Goal: Transaction & Acquisition: Purchase product/service

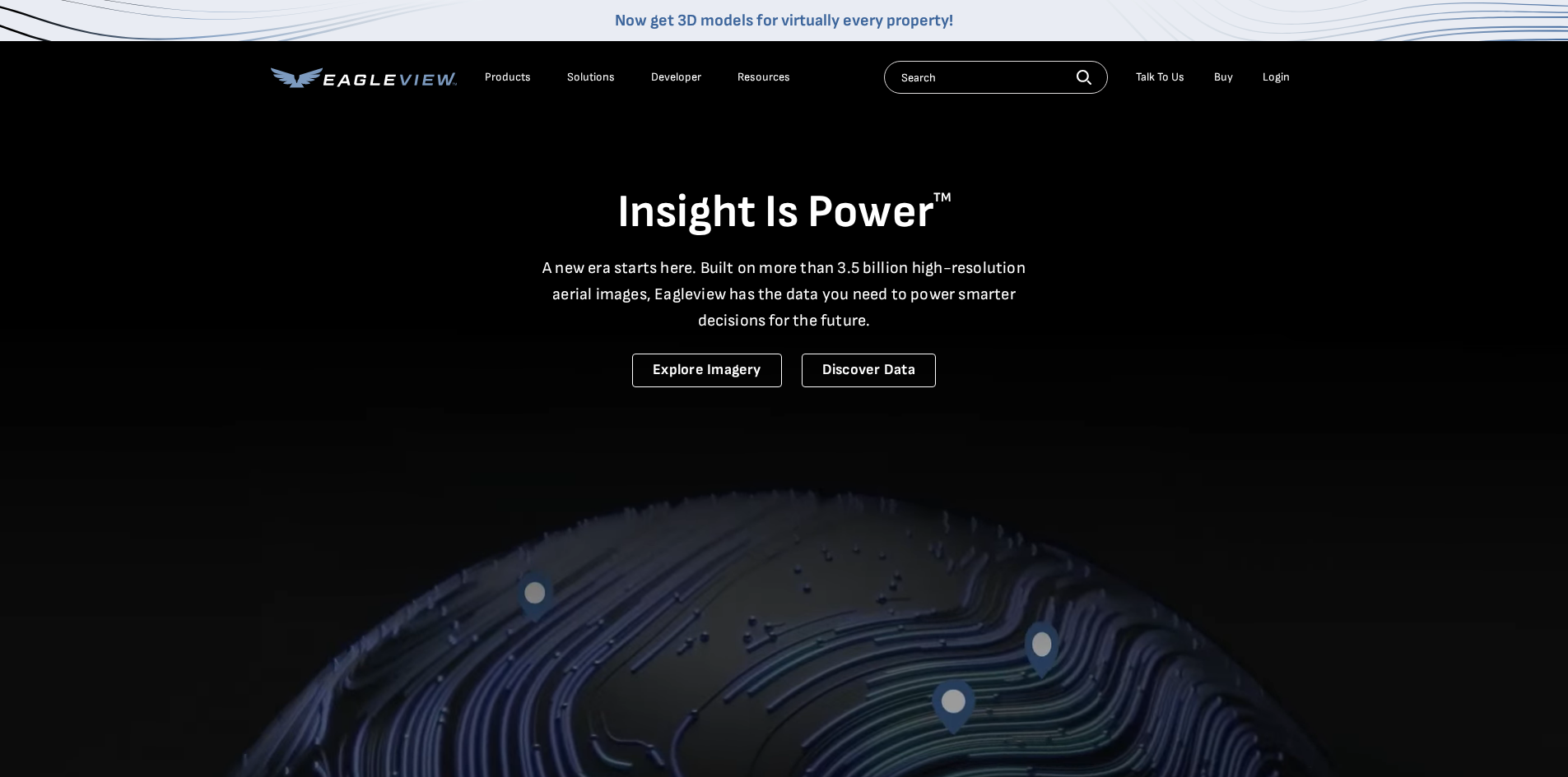
click at [1290, 75] on li "Login" at bounding box center [1276, 78] width 44 height 24
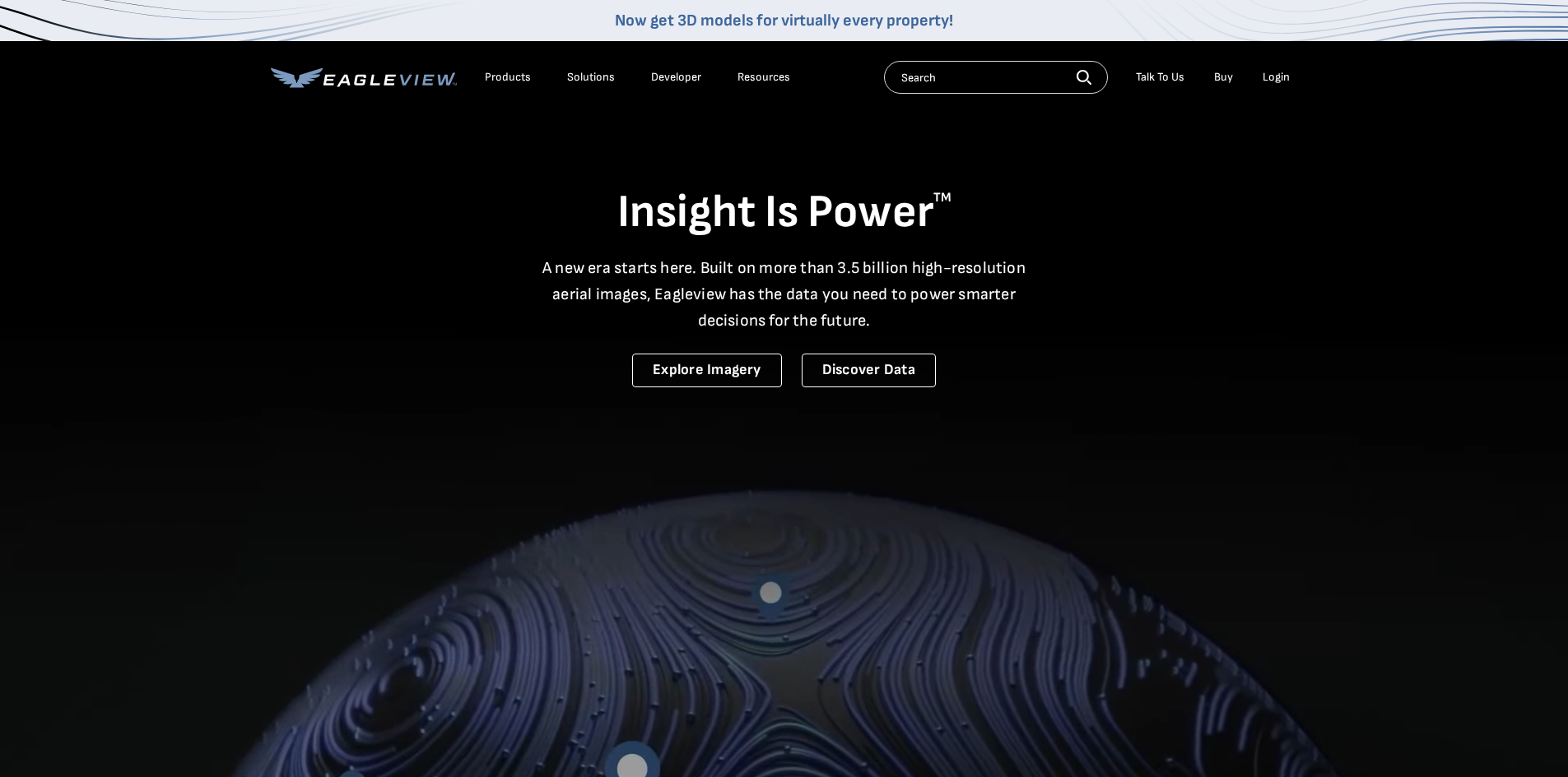
click at [1275, 77] on div "Login" at bounding box center [1276, 78] width 27 height 15
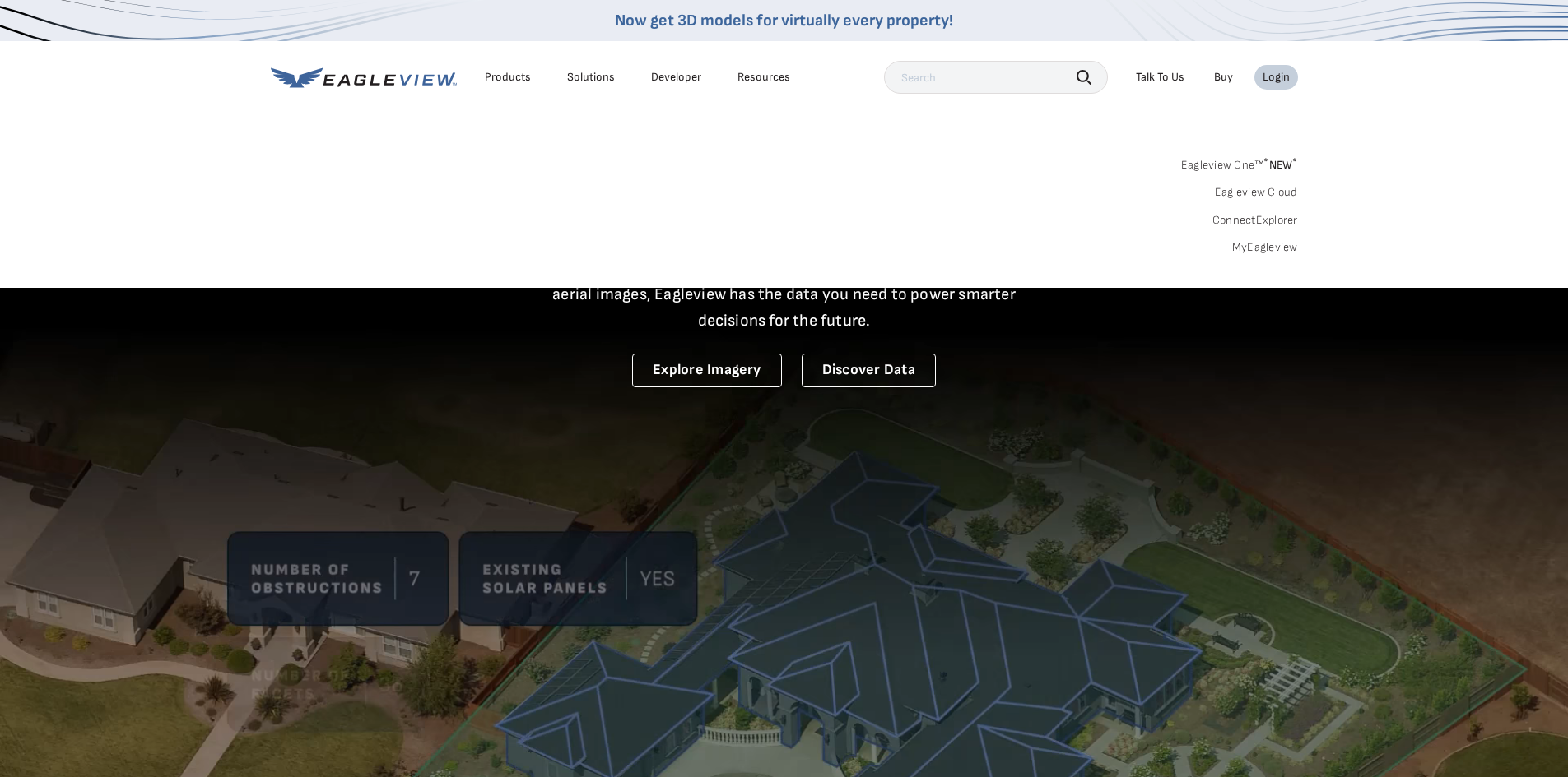
click at [1267, 248] on link "MyEagleview" at bounding box center [1265, 247] width 65 height 15
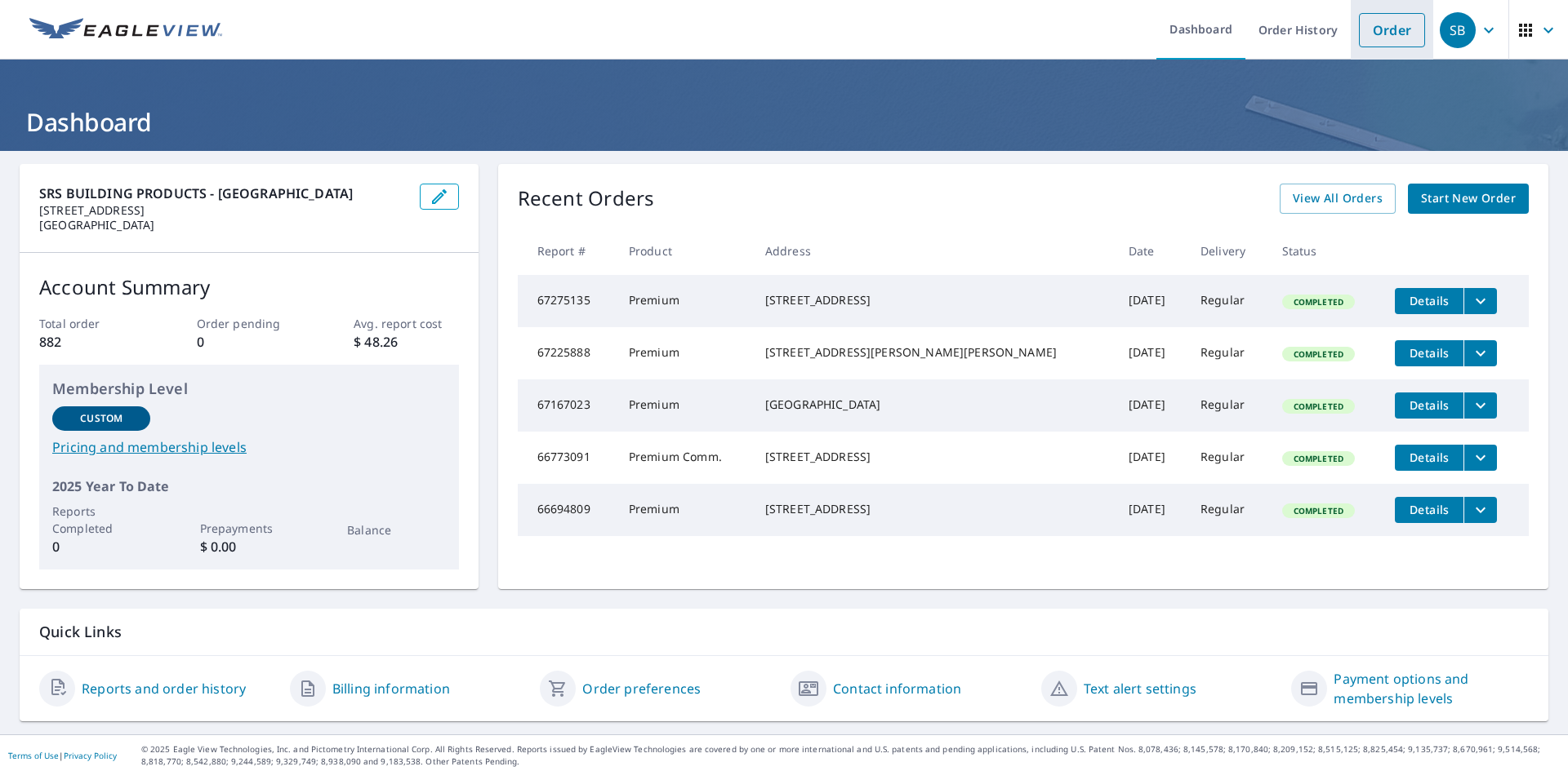
click at [1374, 27] on link "Order" at bounding box center [1392, 30] width 66 height 34
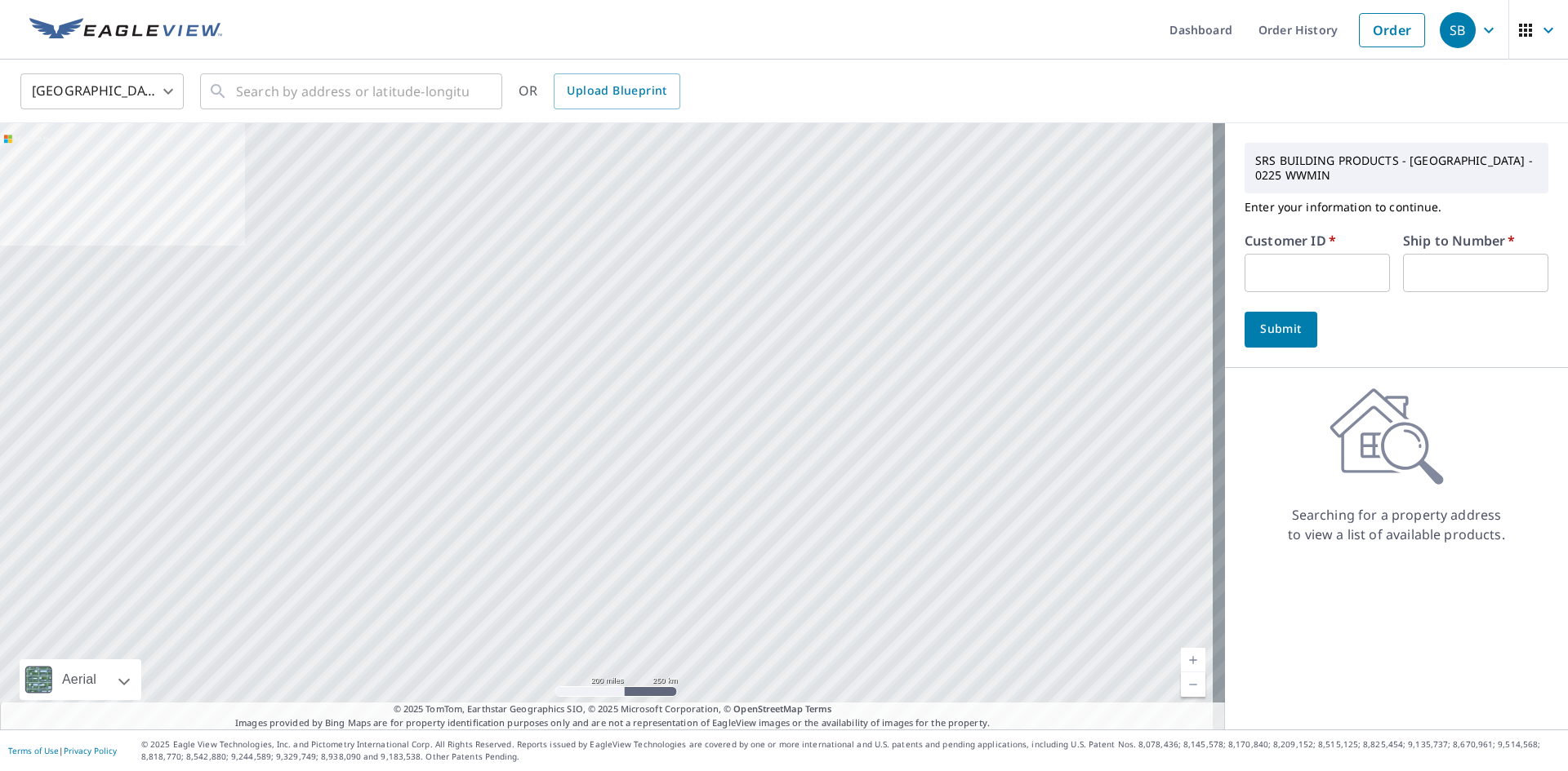
click at [1335, 271] on input "text" at bounding box center [1318, 272] width 146 height 38
click at [1334, 270] on input "text" at bounding box center [1318, 272] width 146 height 38
type input "CCE240"
click at [1444, 268] on input "text" at bounding box center [1475, 272] width 146 height 38
type input "1"
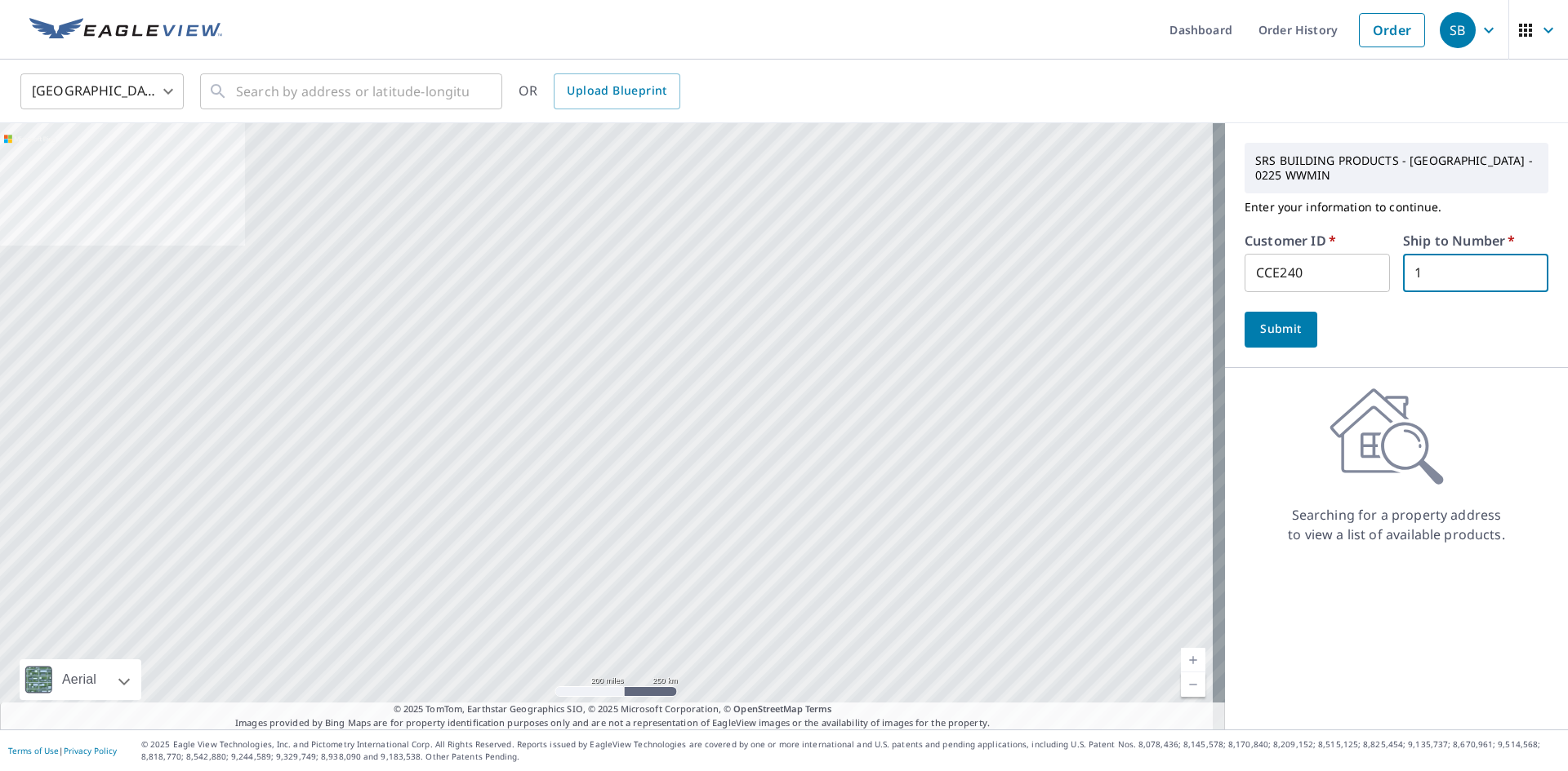
click at [1271, 322] on span "Submit" at bounding box center [1281, 329] width 46 height 20
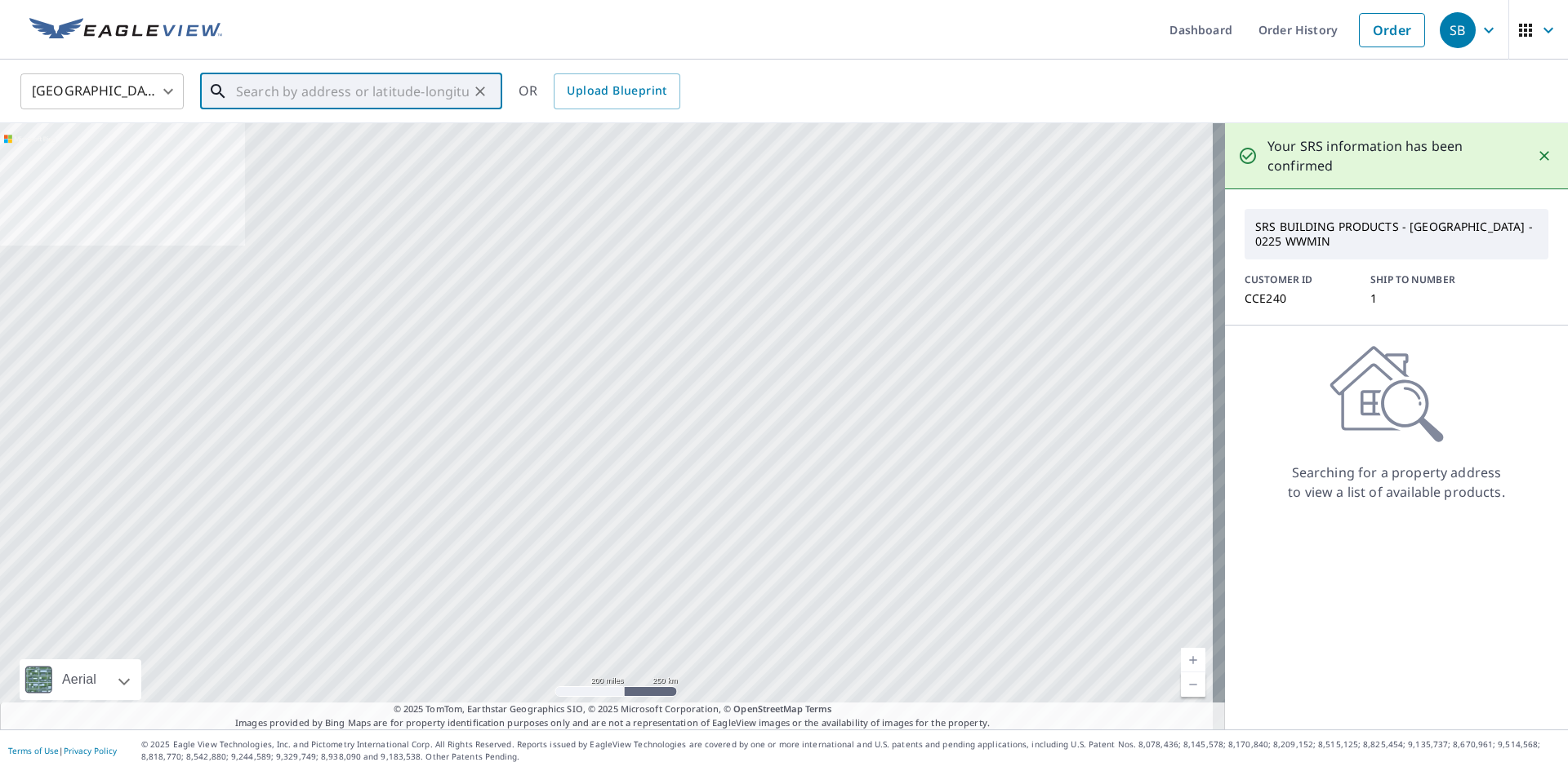
click at [415, 97] on input "text" at bounding box center [352, 91] width 233 height 45
click at [415, 92] on input "text" at bounding box center [352, 91] width 233 height 45
click at [344, 89] on input "text" at bounding box center [352, 91] width 233 height 45
click at [285, 86] on input "[STREET_ADDRESS]" at bounding box center [352, 91] width 233 height 45
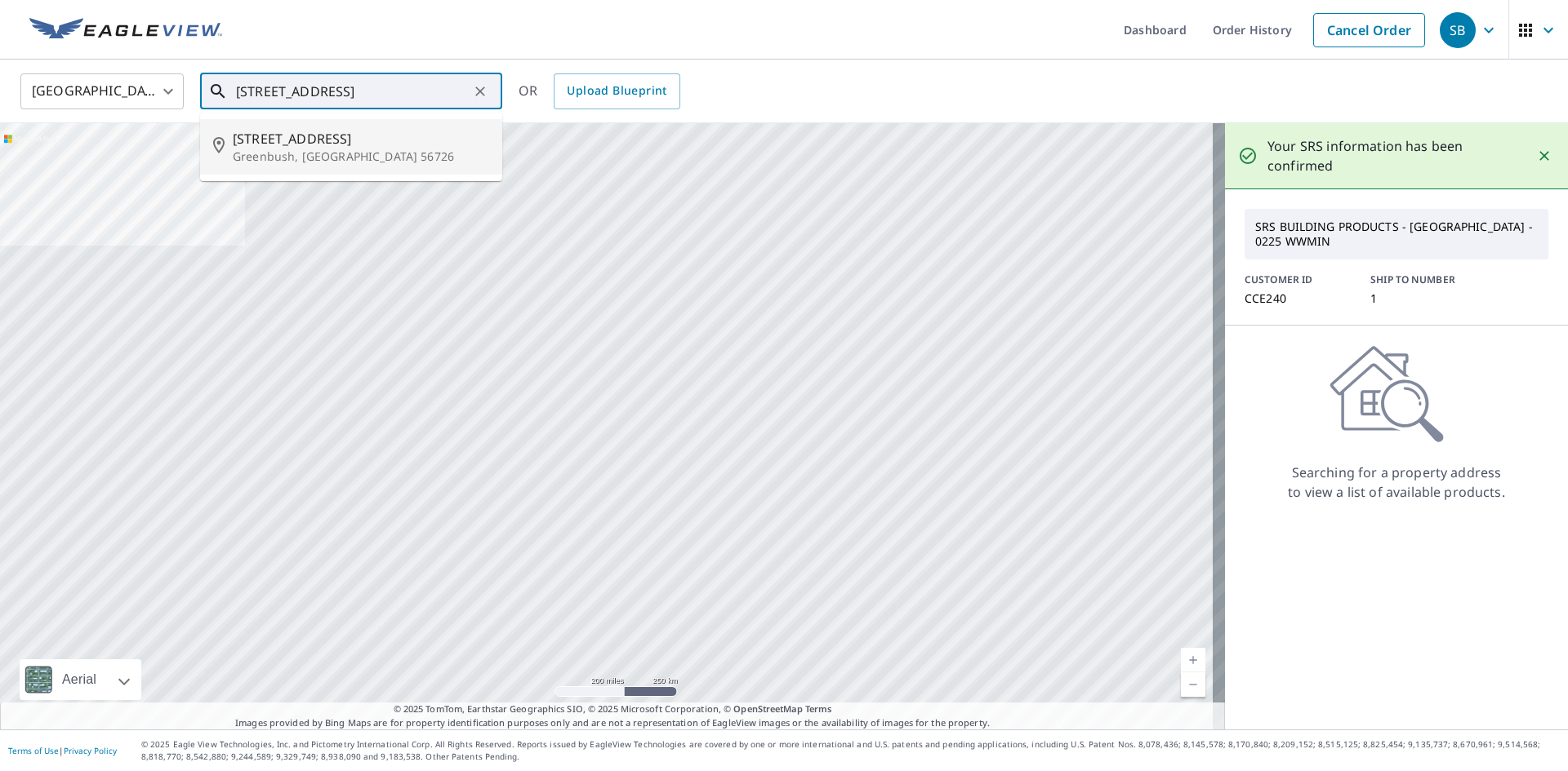
click at [323, 134] on span "[STREET_ADDRESS]" at bounding box center [361, 138] width 257 height 19
type input "[STREET_ADDRESS]"
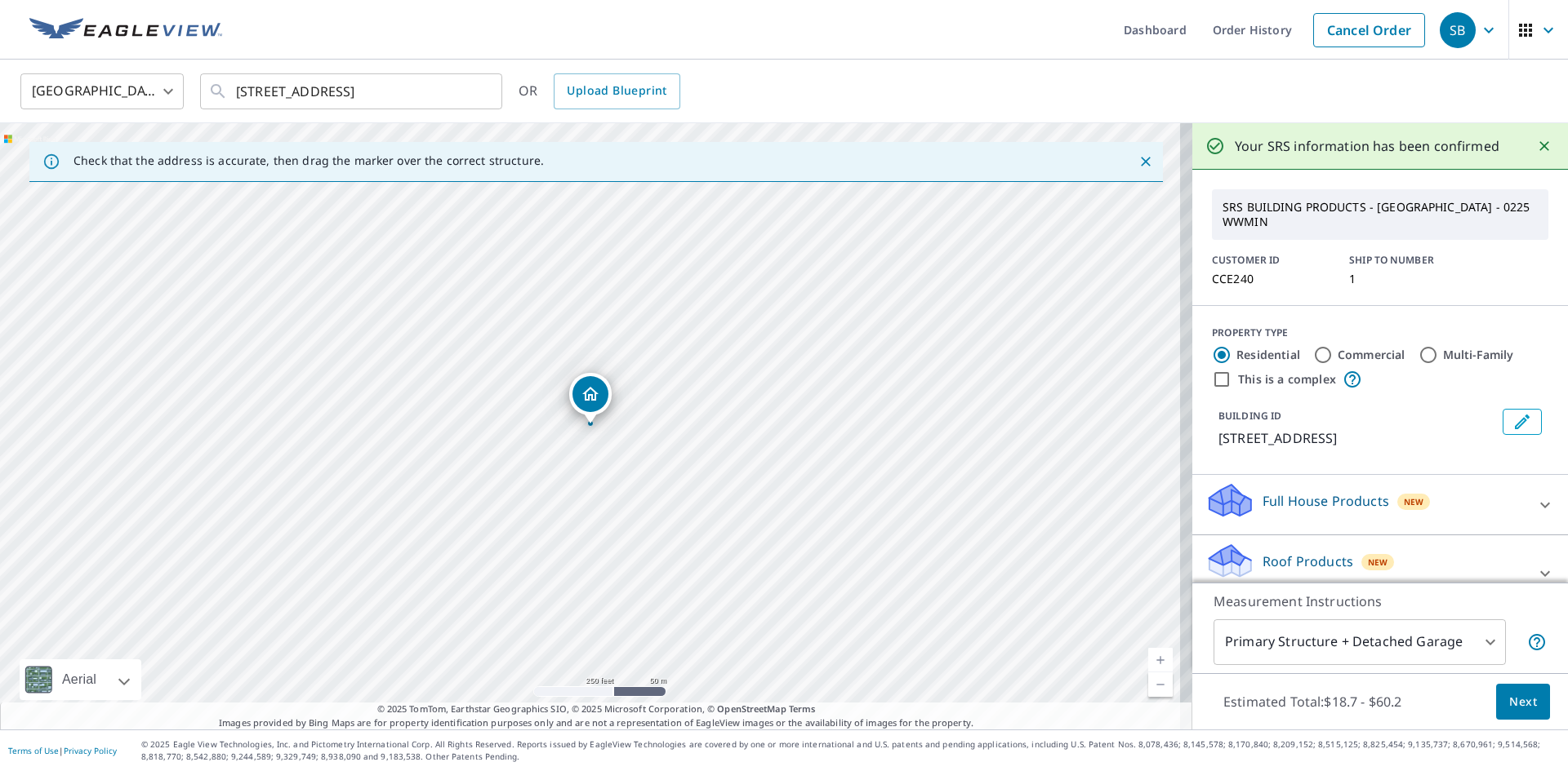
click at [1536, 143] on icon "Close" at bounding box center [1545, 146] width 17 height 17
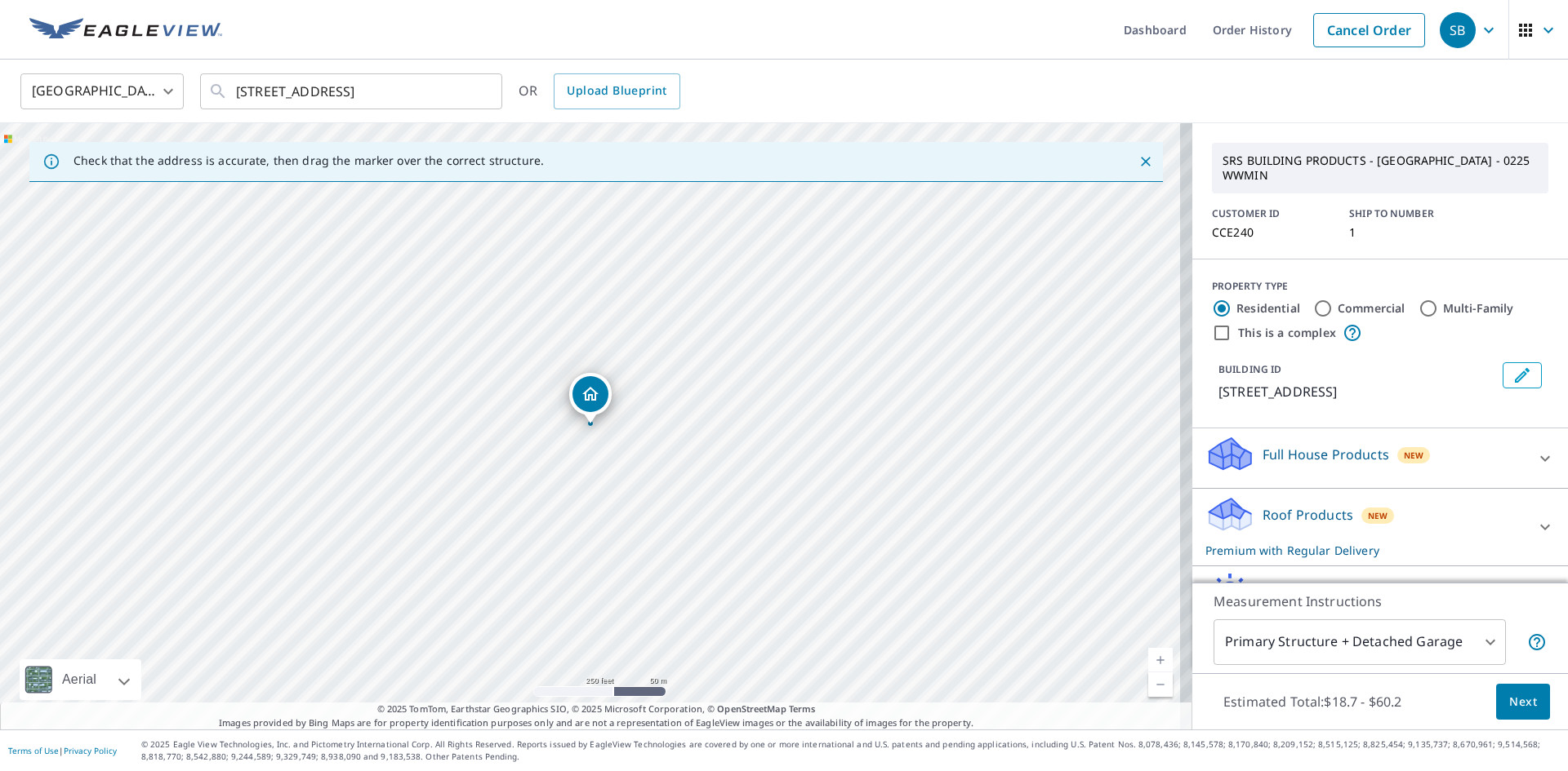
click at [1519, 705] on span "Next" at bounding box center [1523, 702] width 28 height 20
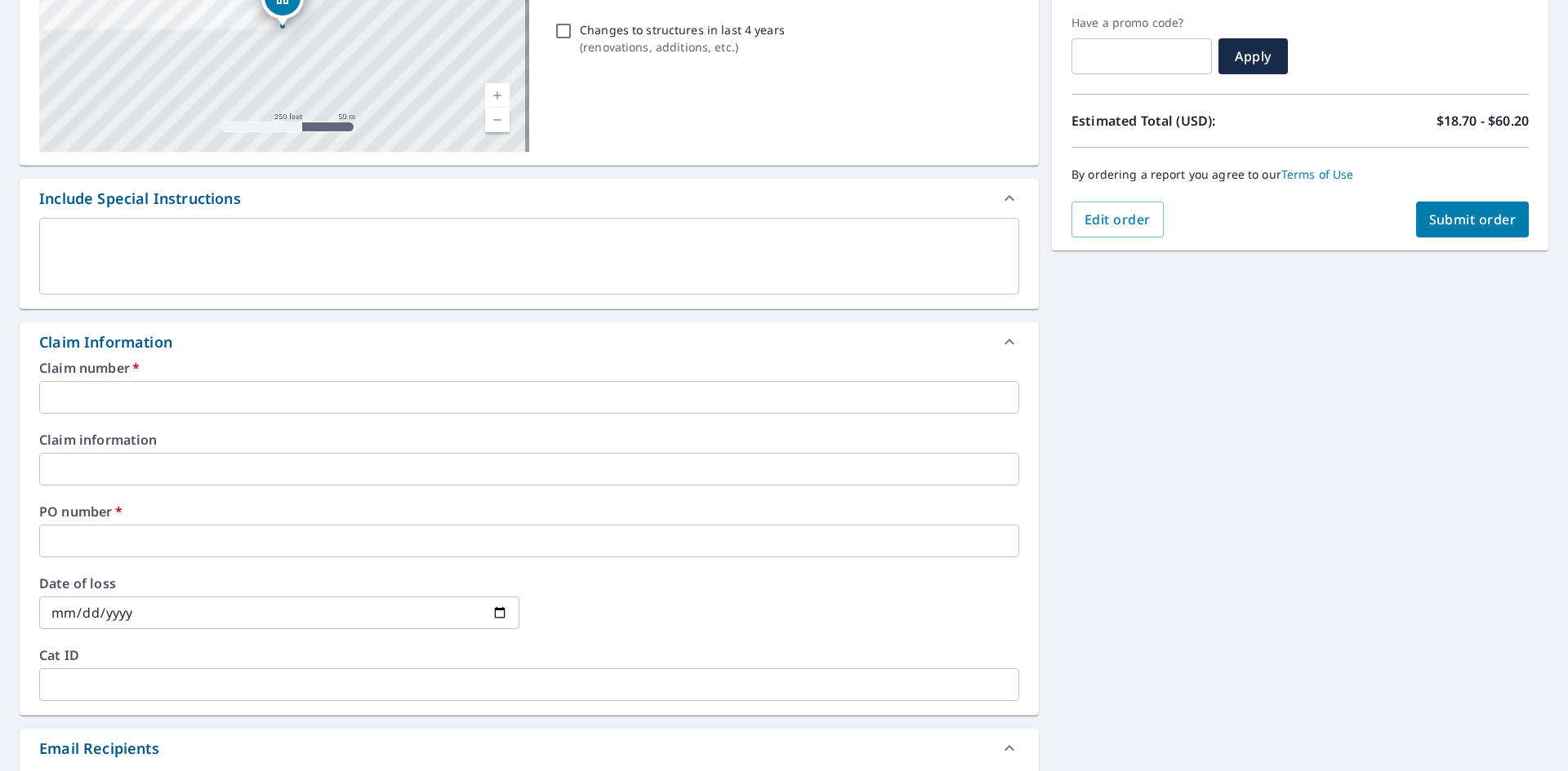
scroll to position [408, 0]
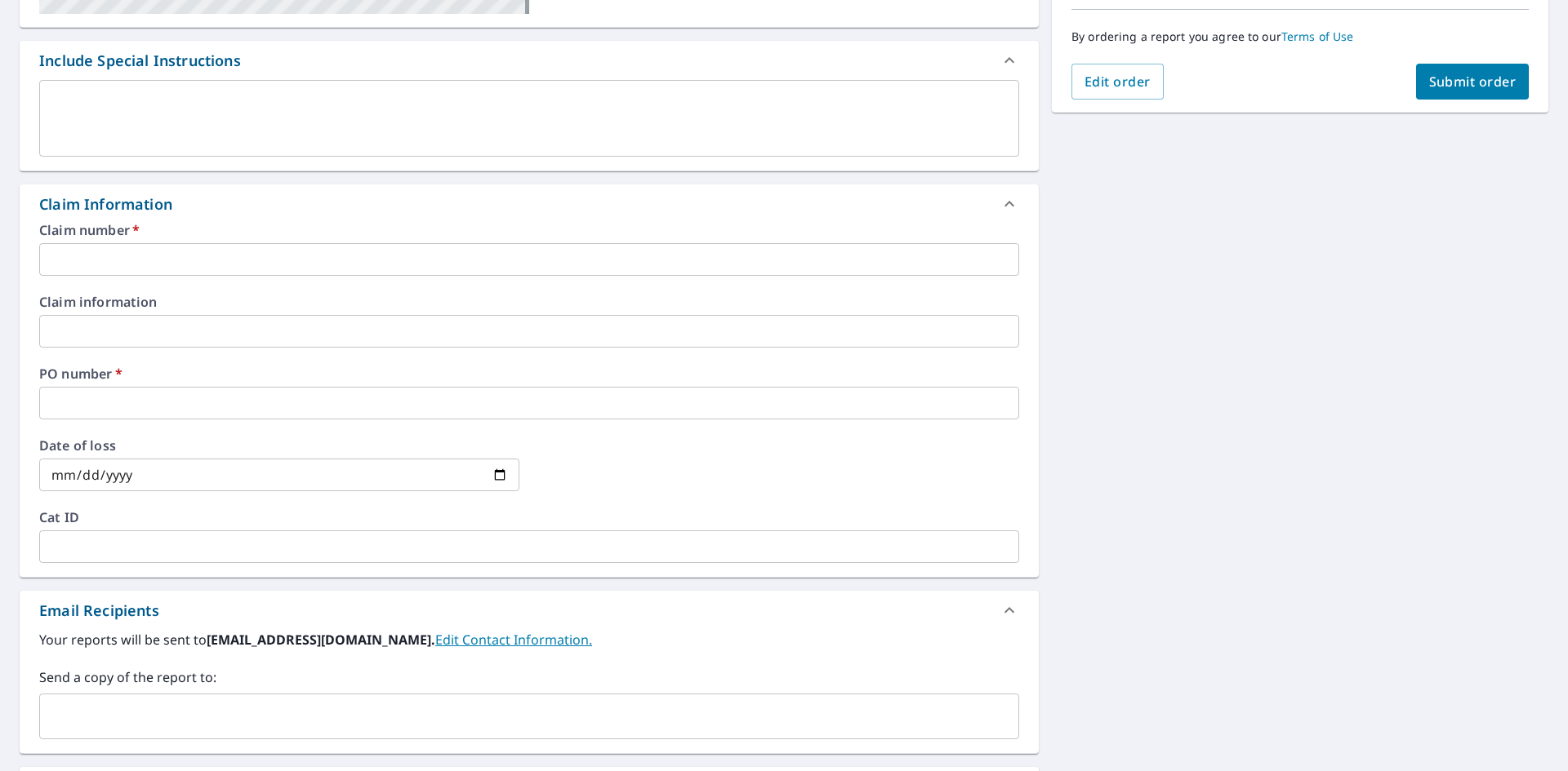
click at [145, 240] on div "Claim number   * ​" at bounding box center [529, 249] width 980 height 52
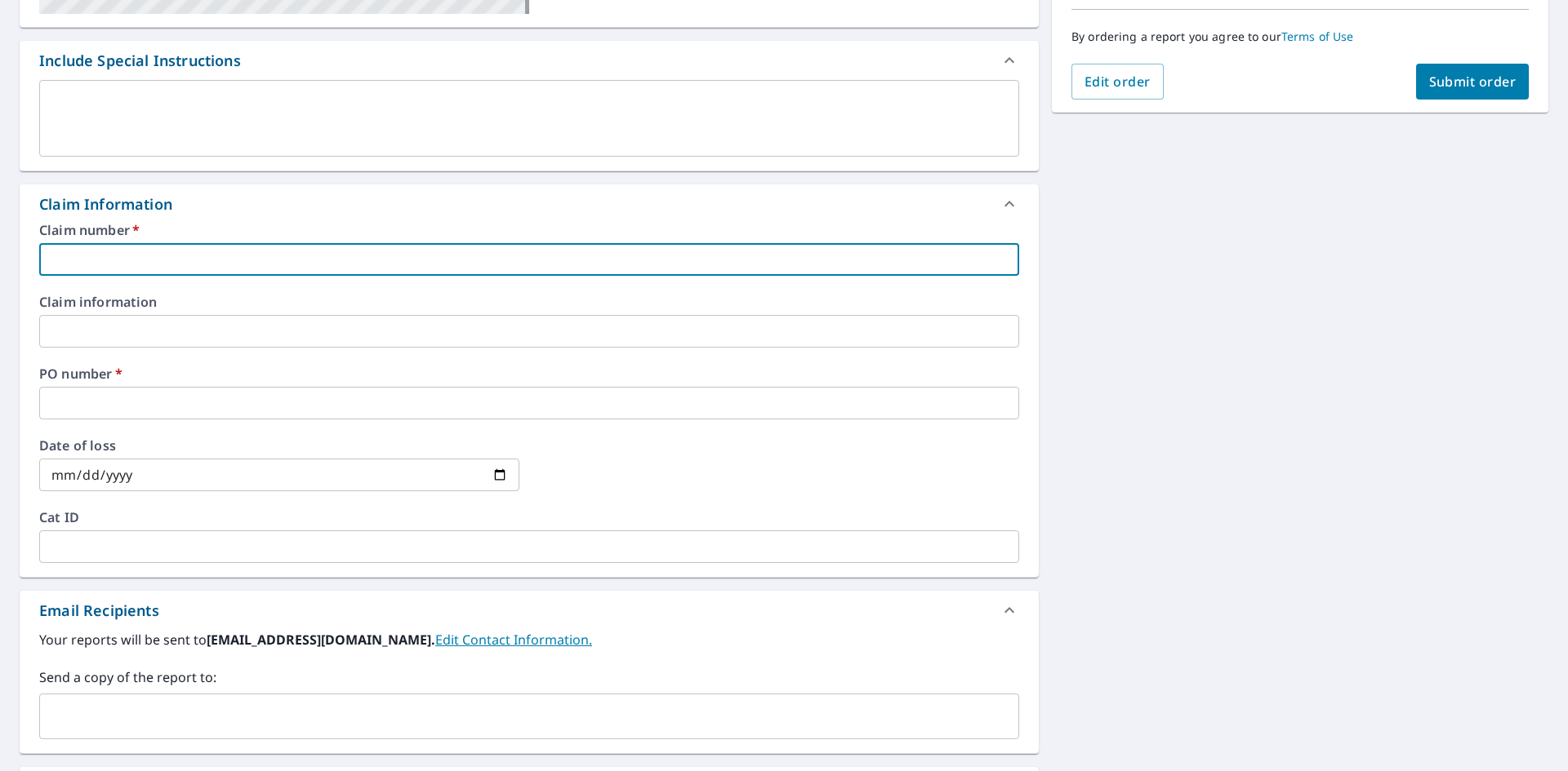
click at [143, 245] on input "text" at bounding box center [529, 259] width 980 height 32
type input "1"
checkbox input "true"
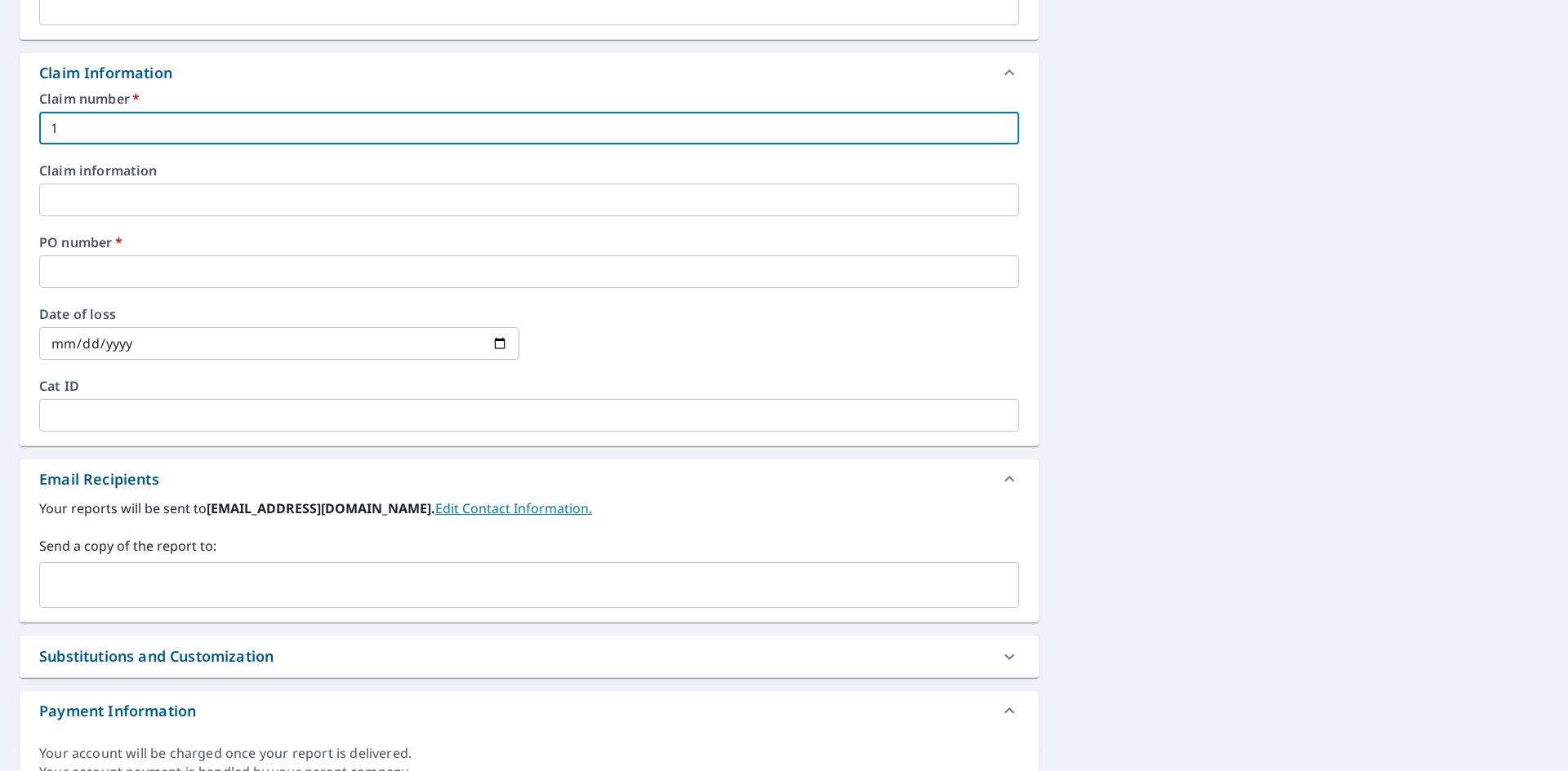
scroll to position [572, 0]
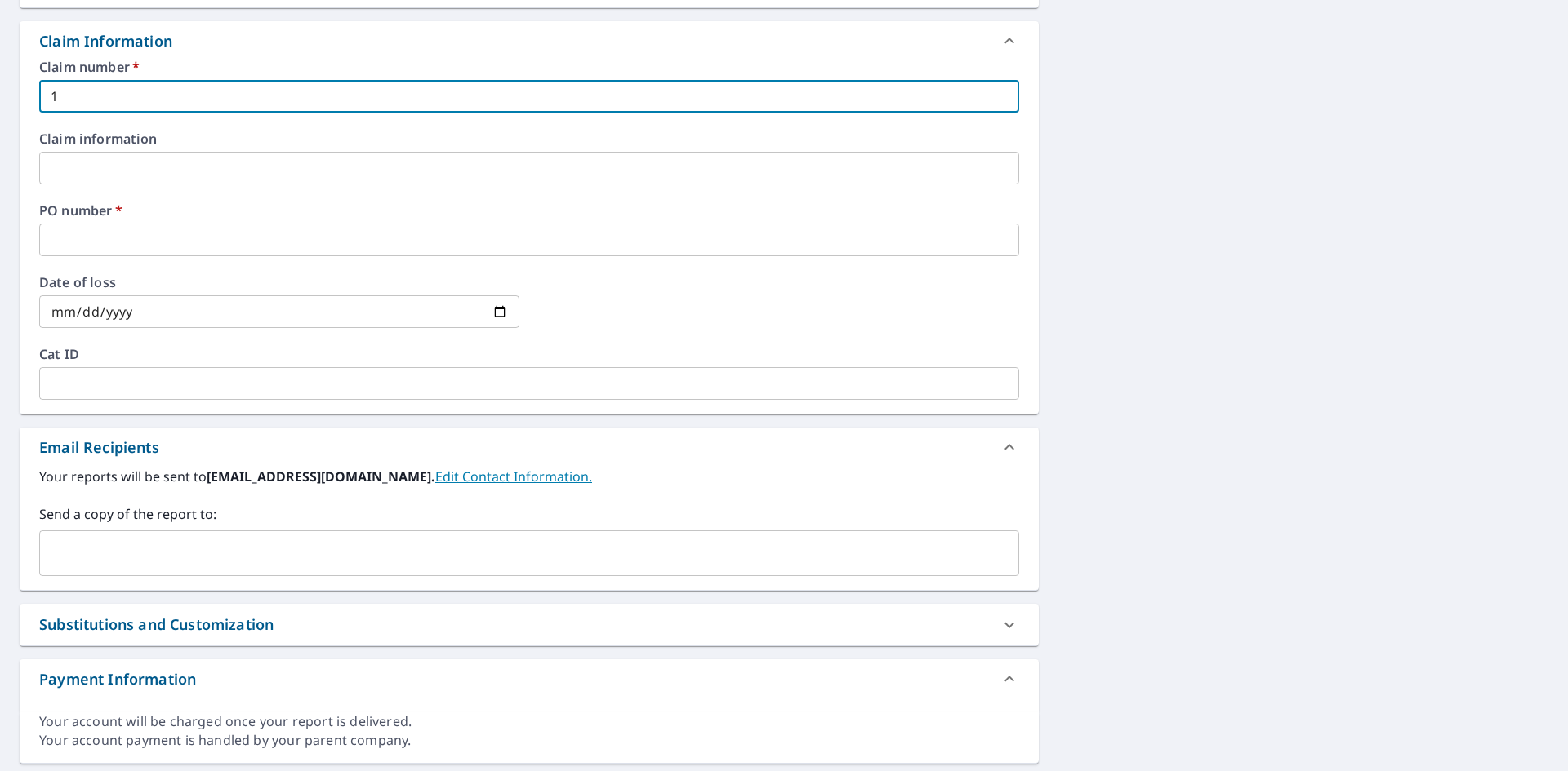
type input "1"
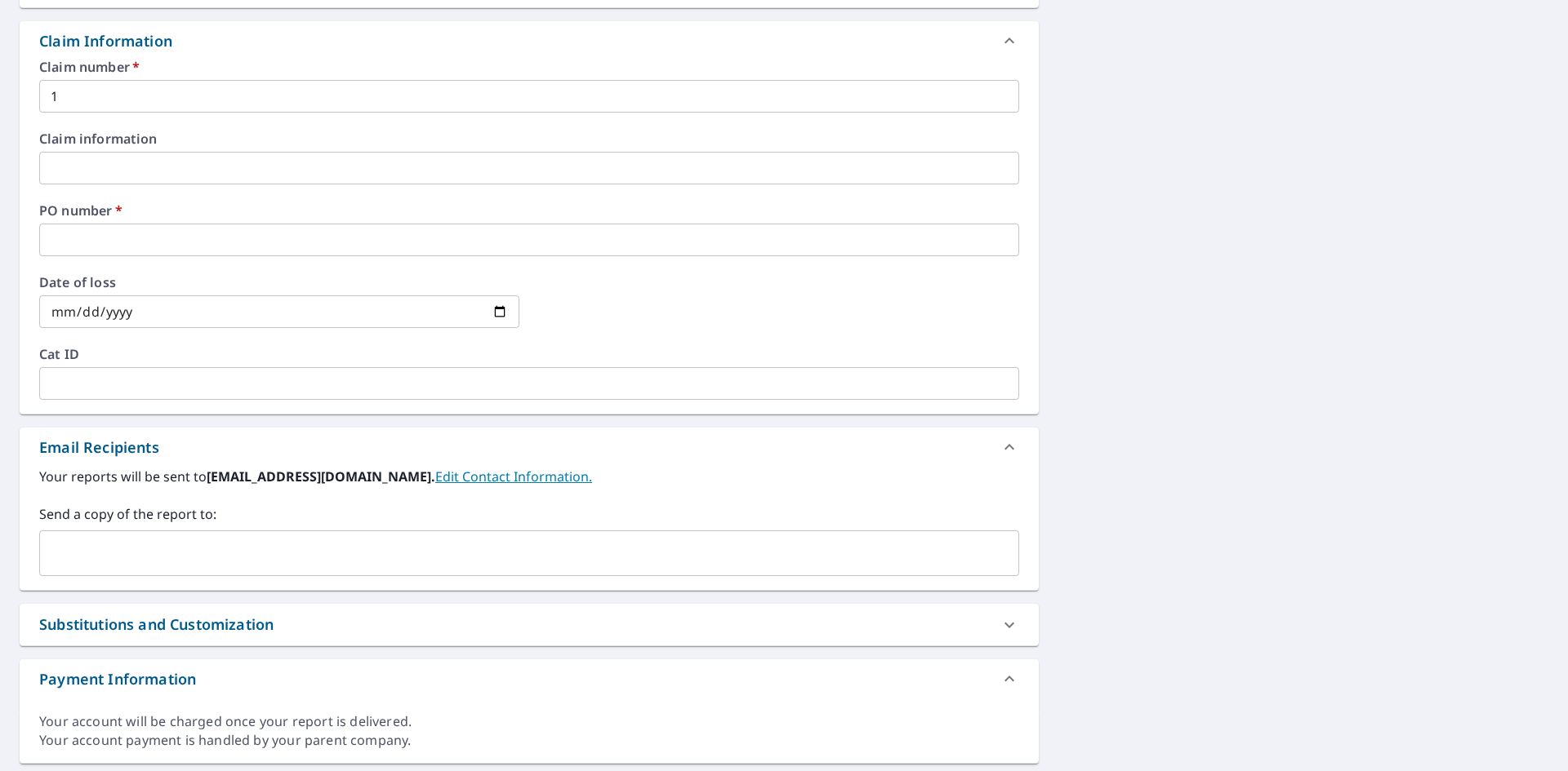
click at [467, 477] on link "Edit Contact Information." at bounding box center [514, 476] width 157 height 18
checkbox input "true"
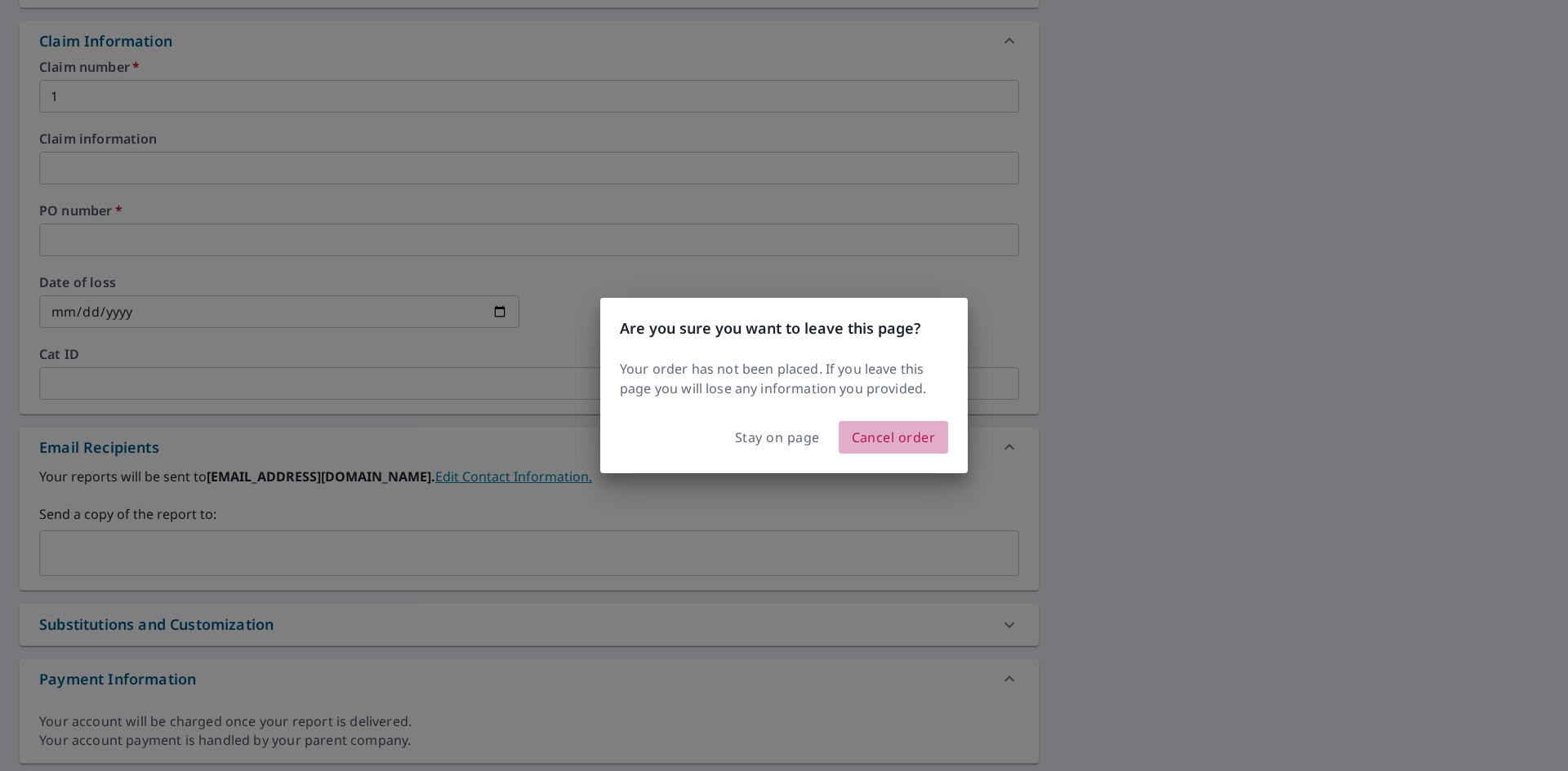
click at [910, 445] on span "Cancel order" at bounding box center [894, 437] width 84 height 23
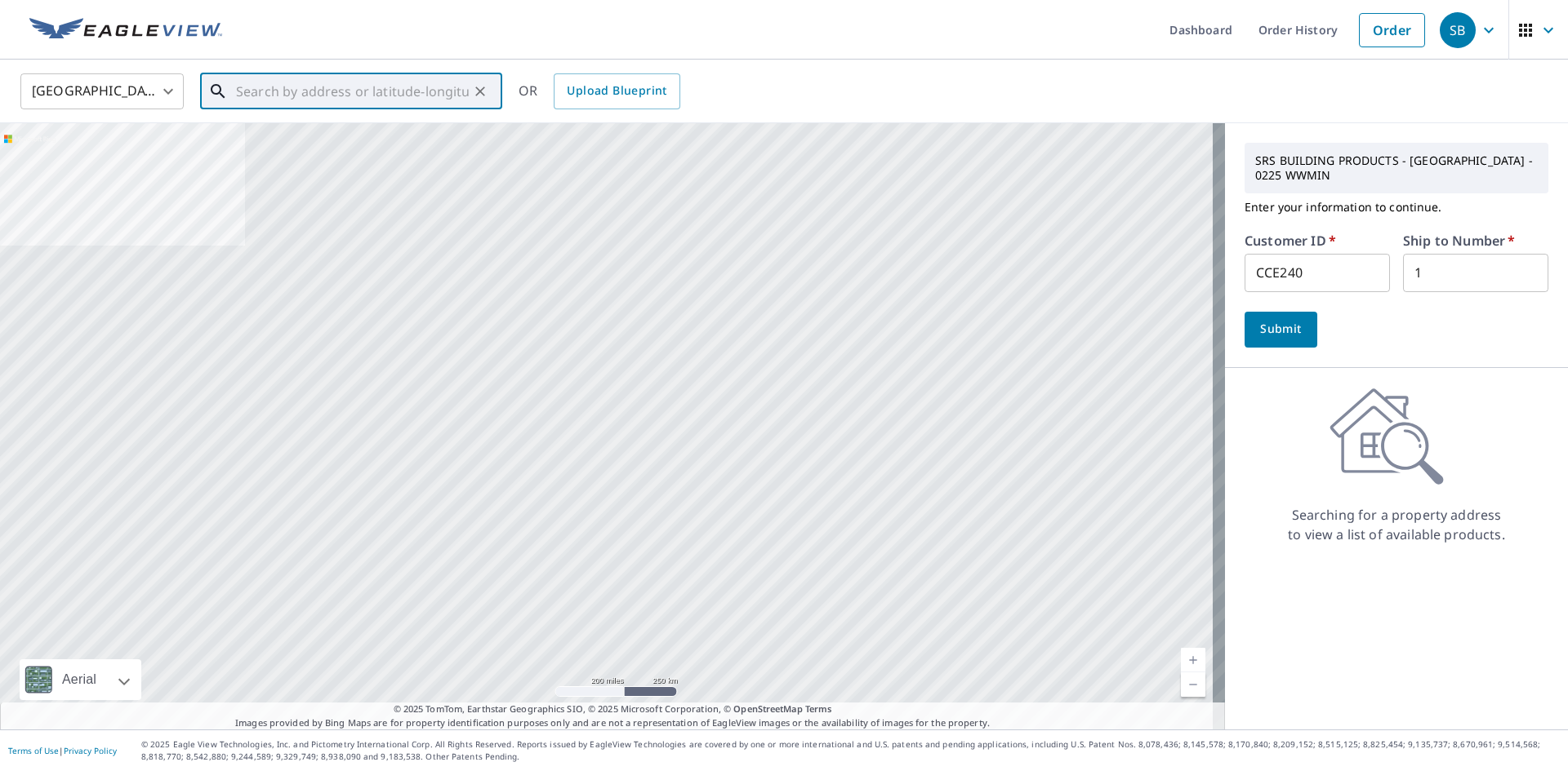
click at [275, 79] on input "text" at bounding box center [352, 91] width 233 height 45
click at [312, 90] on input "text" at bounding box center [352, 91] width 233 height 45
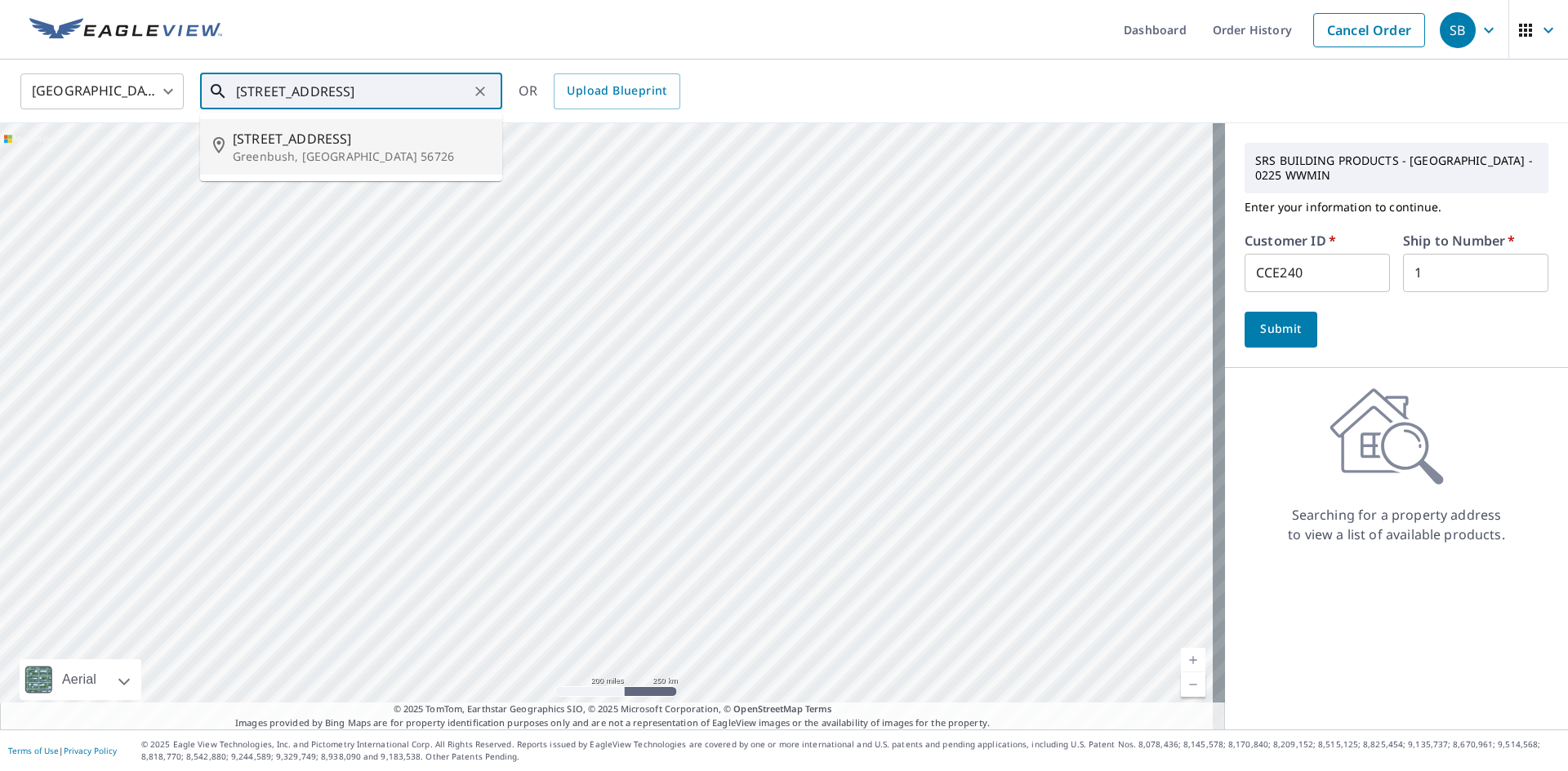
click at [268, 146] on span "[STREET_ADDRESS]" at bounding box center [361, 138] width 257 height 19
type input "[STREET_ADDRESS]"
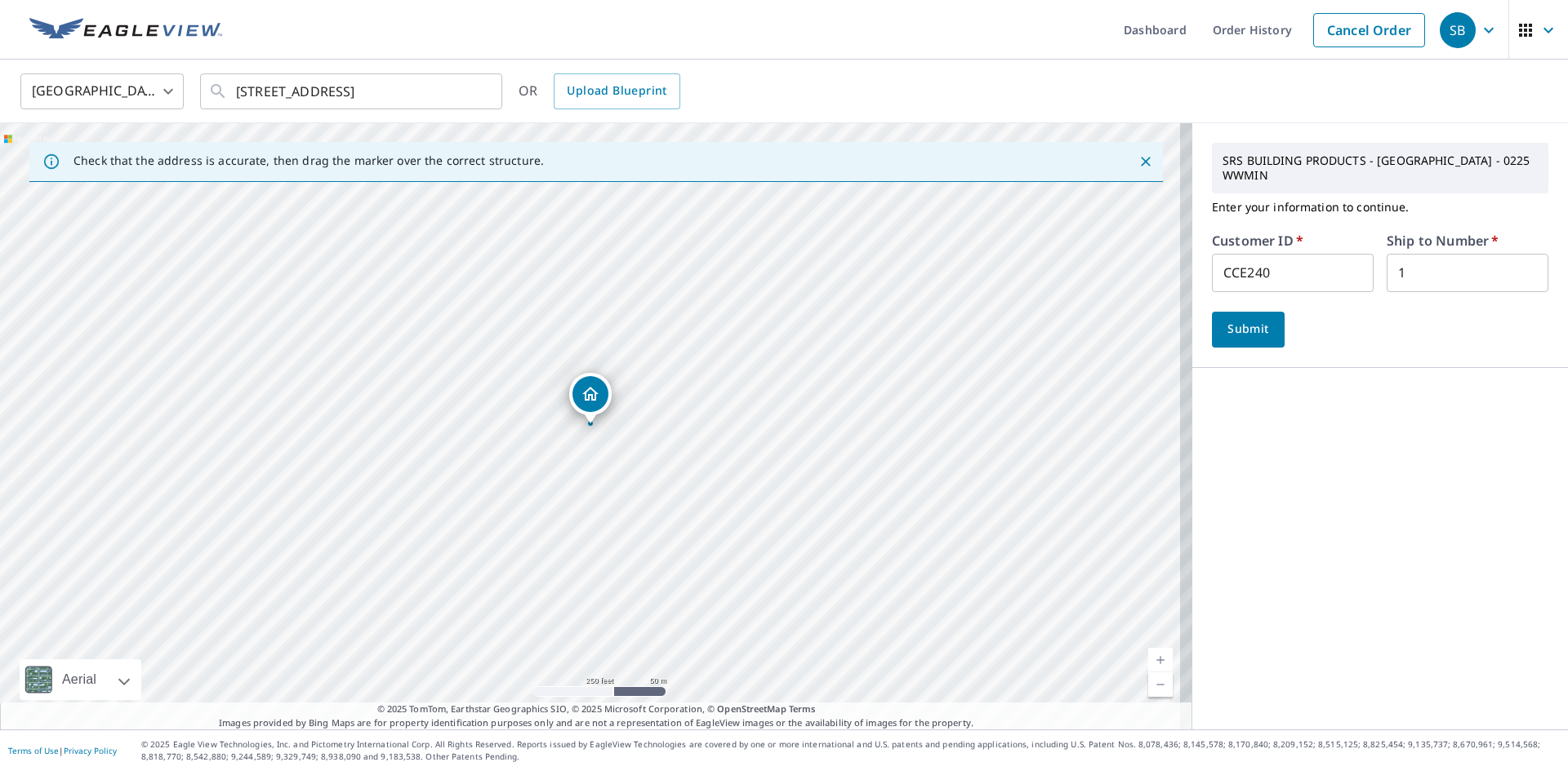
click at [1253, 319] on span "Submit" at bounding box center [1248, 329] width 46 height 20
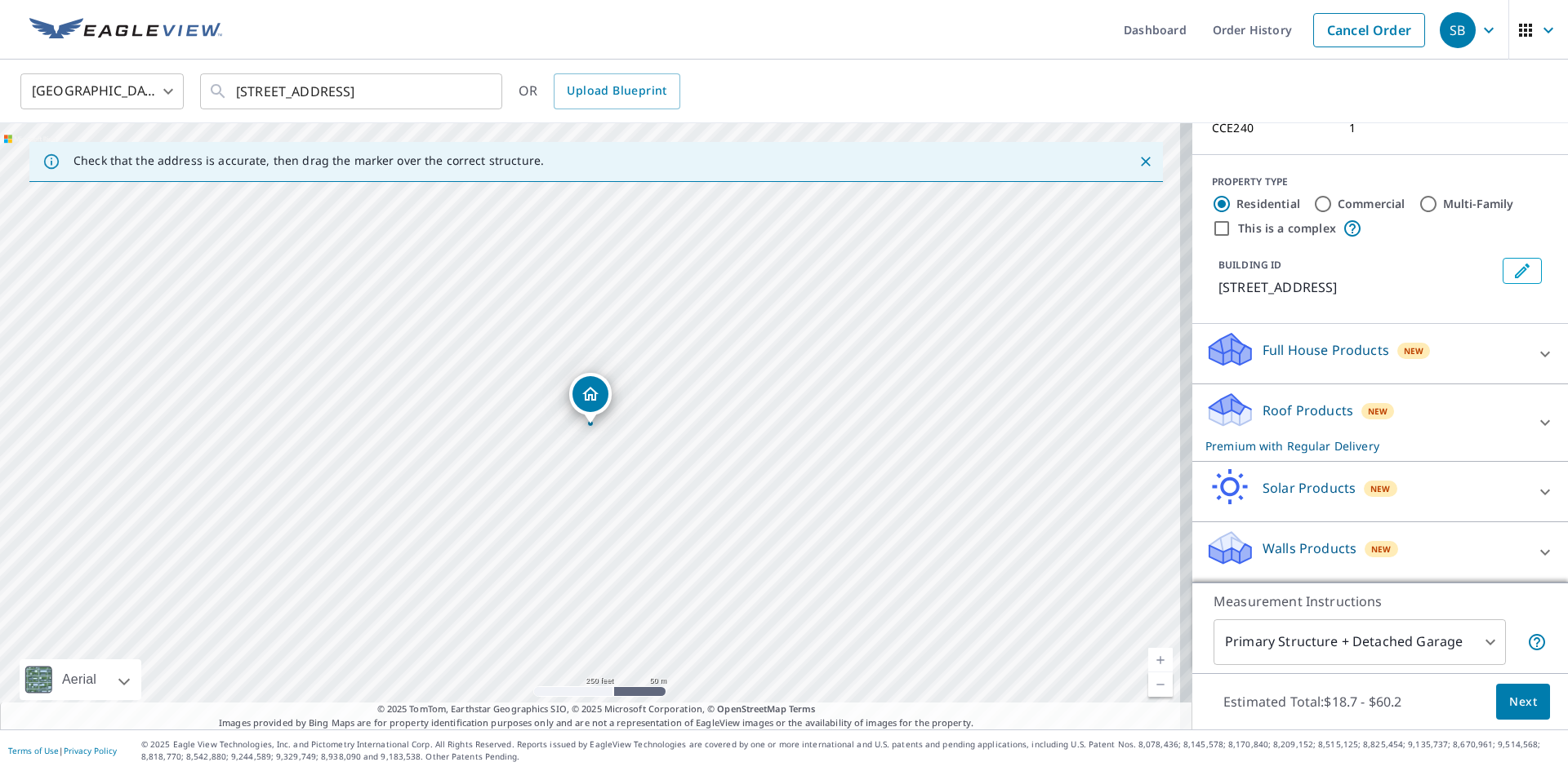
scroll to position [171, 0]
click at [1516, 698] on span "Next" at bounding box center [1523, 702] width 28 height 20
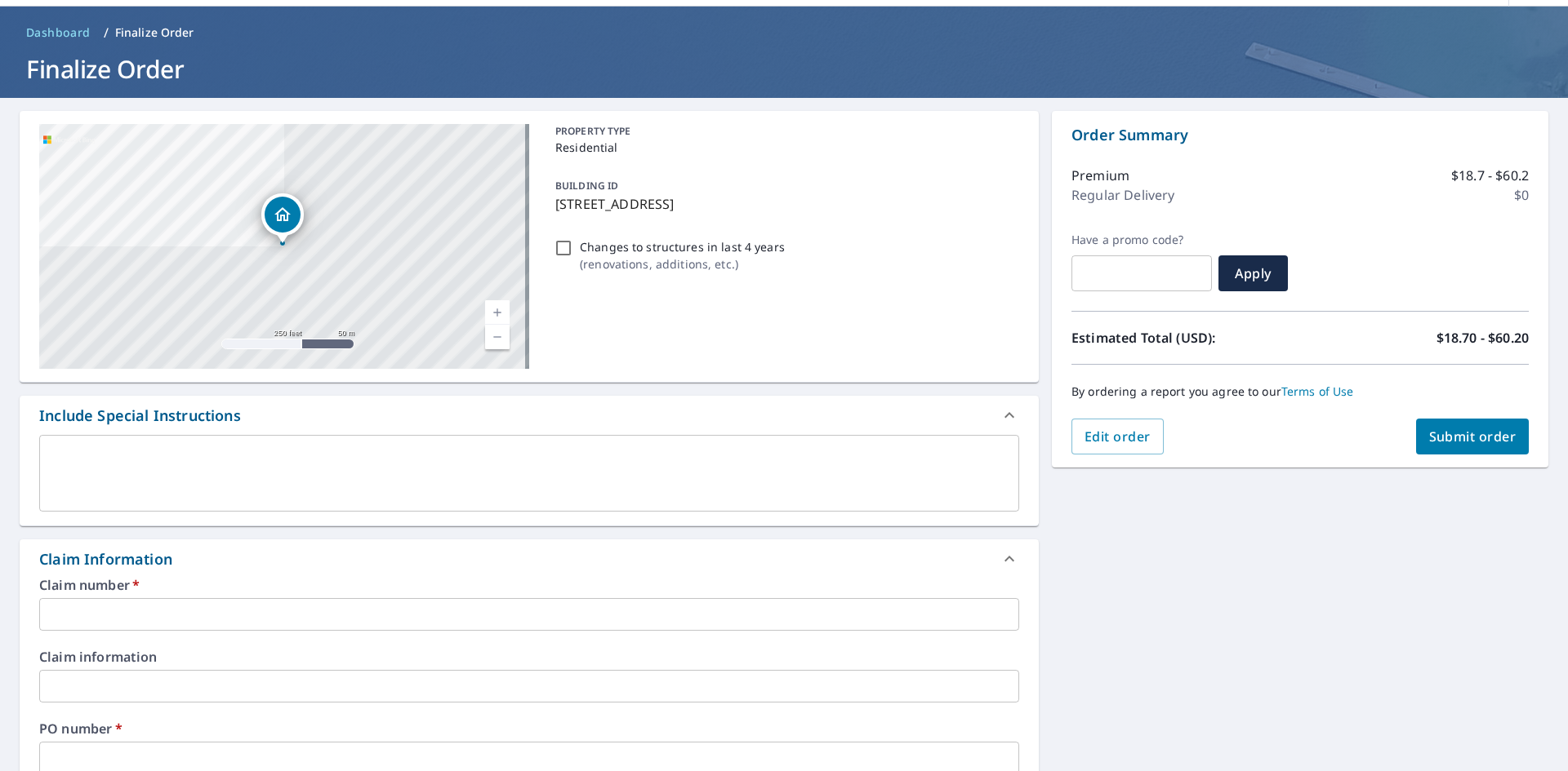
scroll to position [82, 0]
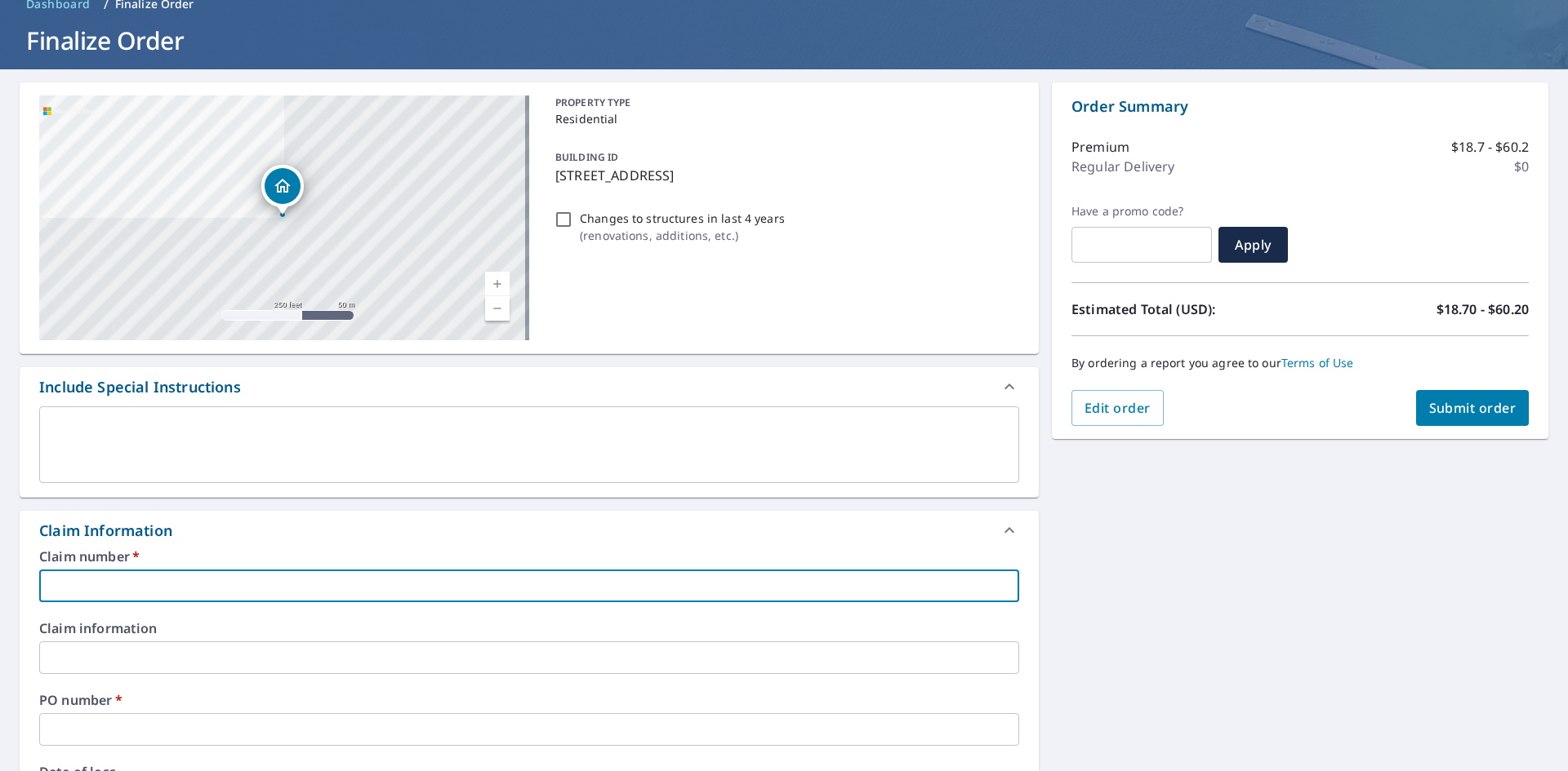
click at [133, 575] on input "text" at bounding box center [529, 586] width 980 height 32
type input "1"
checkbox input "true"
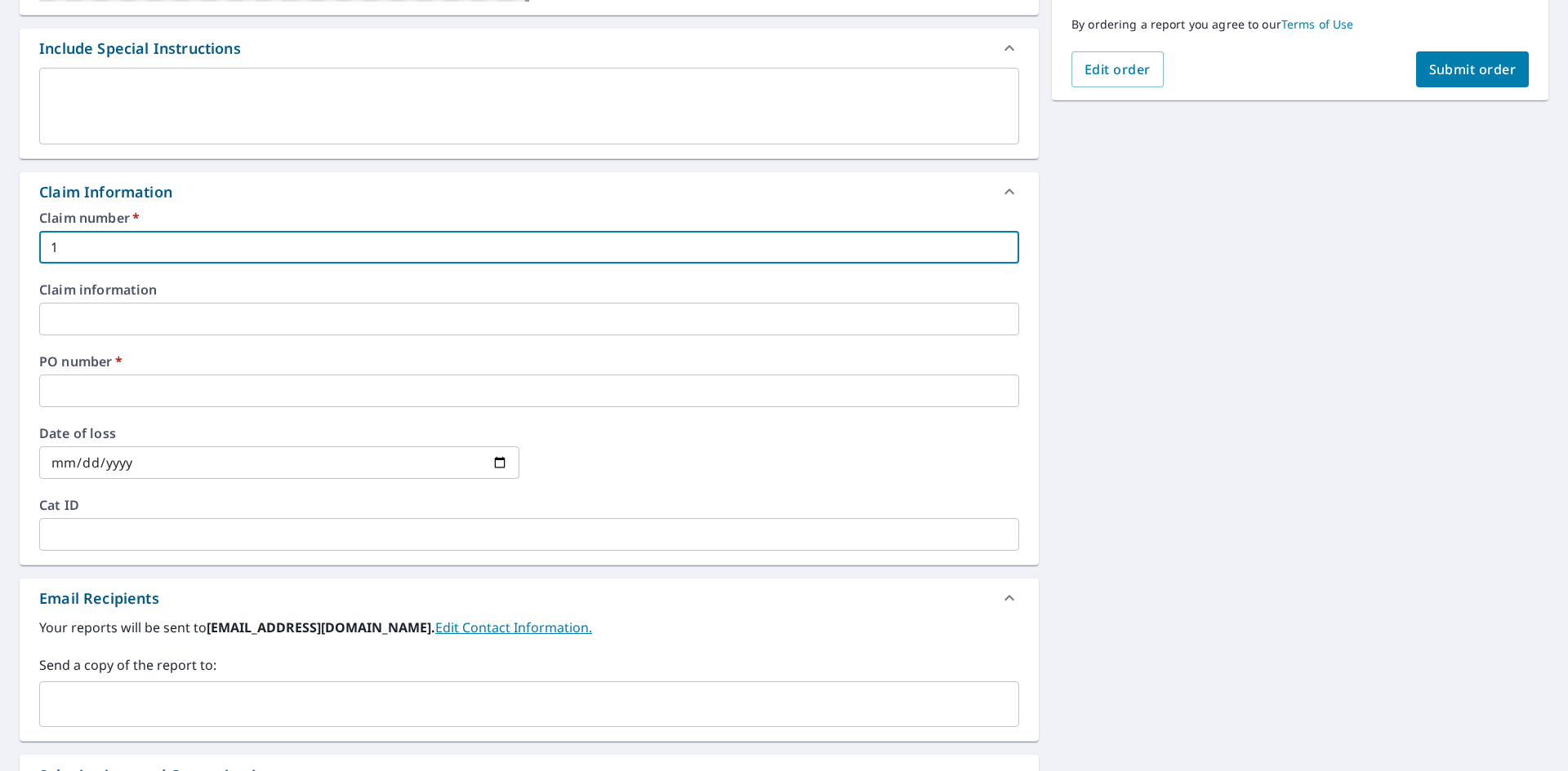
scroll to position [490, 0]
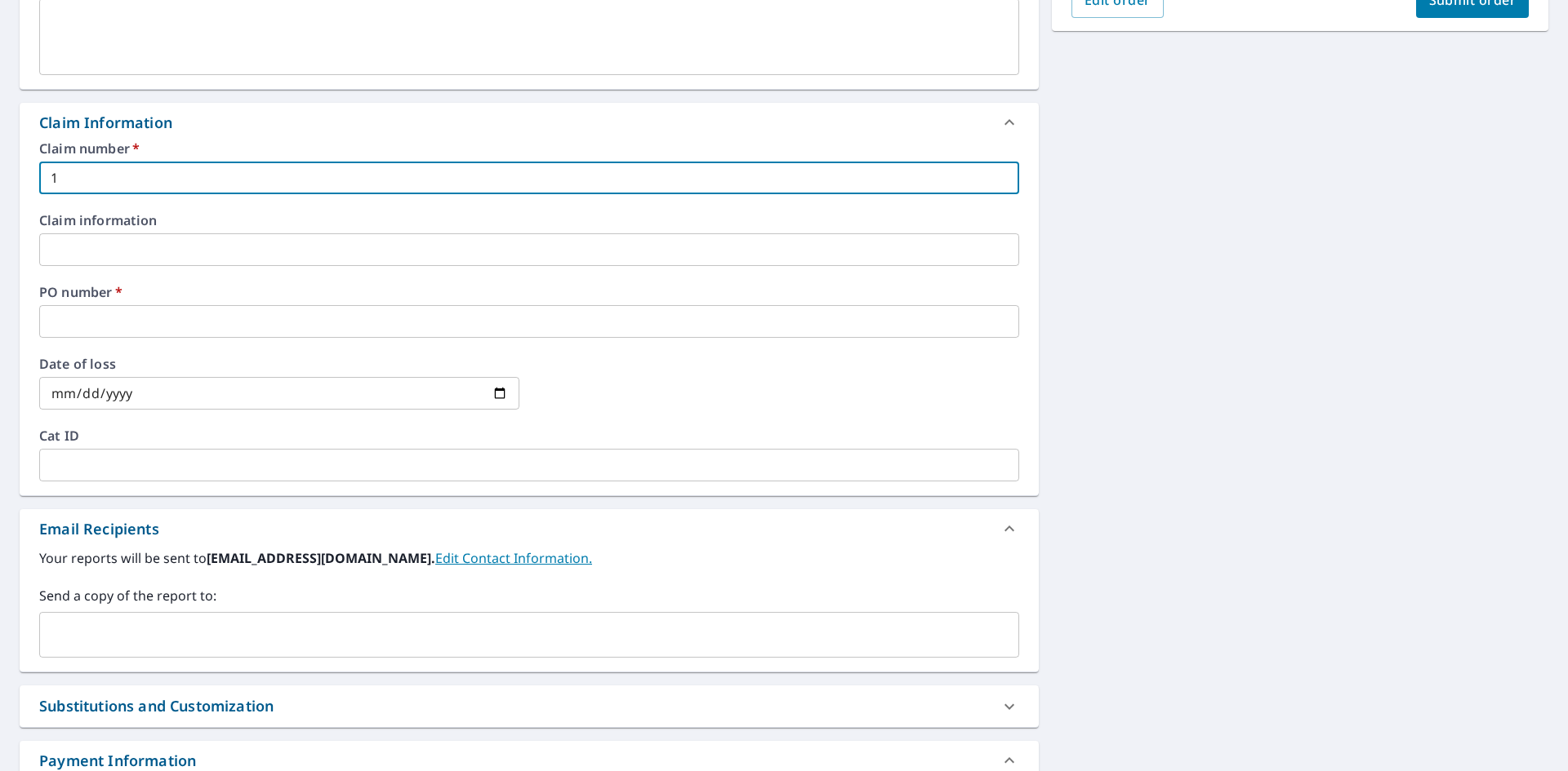
type input "1"
click at [85, 315] on input "text" at bounding box center [529, 321] width 980 height 32
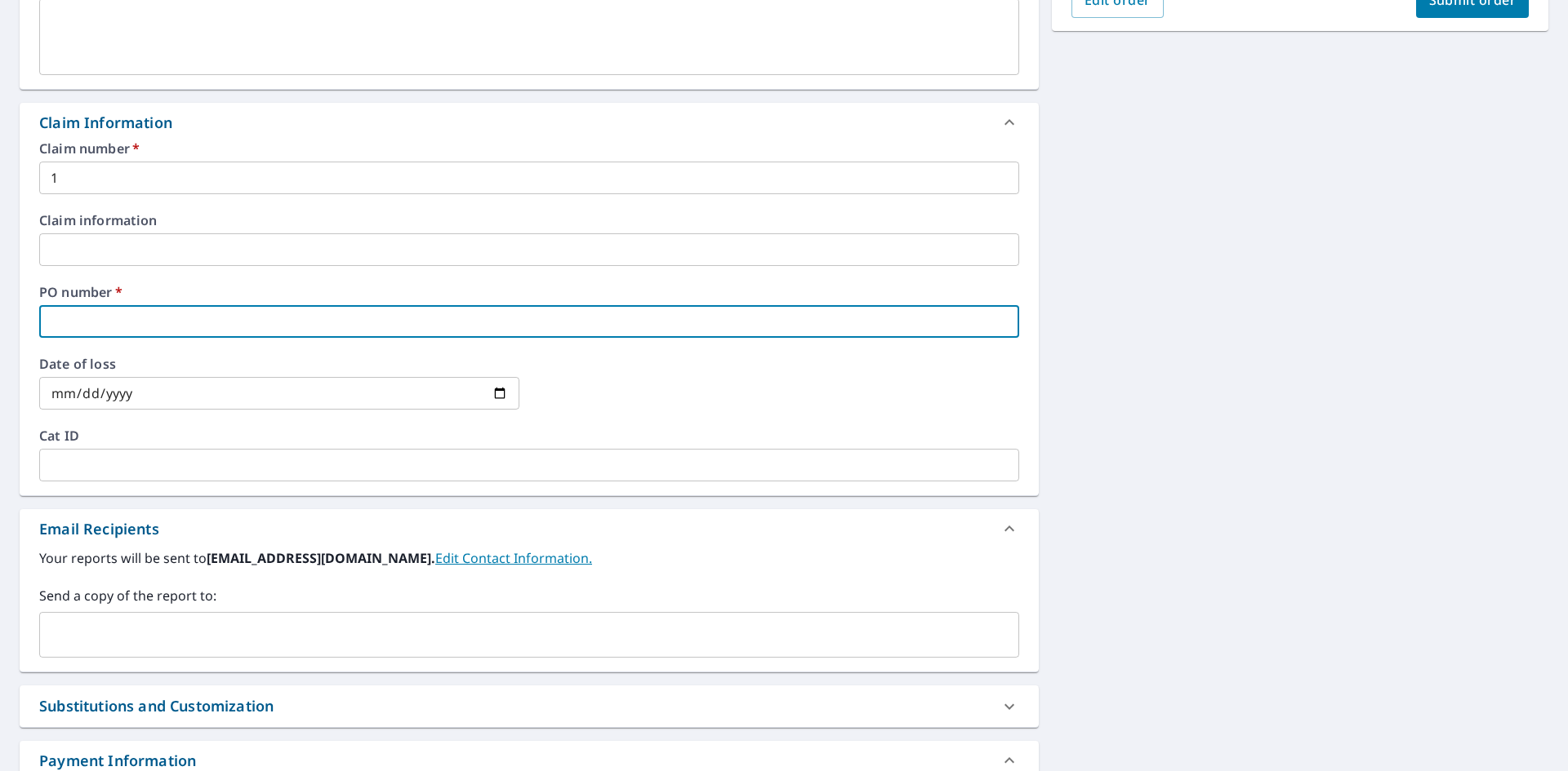
type input "P"
checkbox input "true"
type input "PI"
checkbox input "true"
type input "PIN"
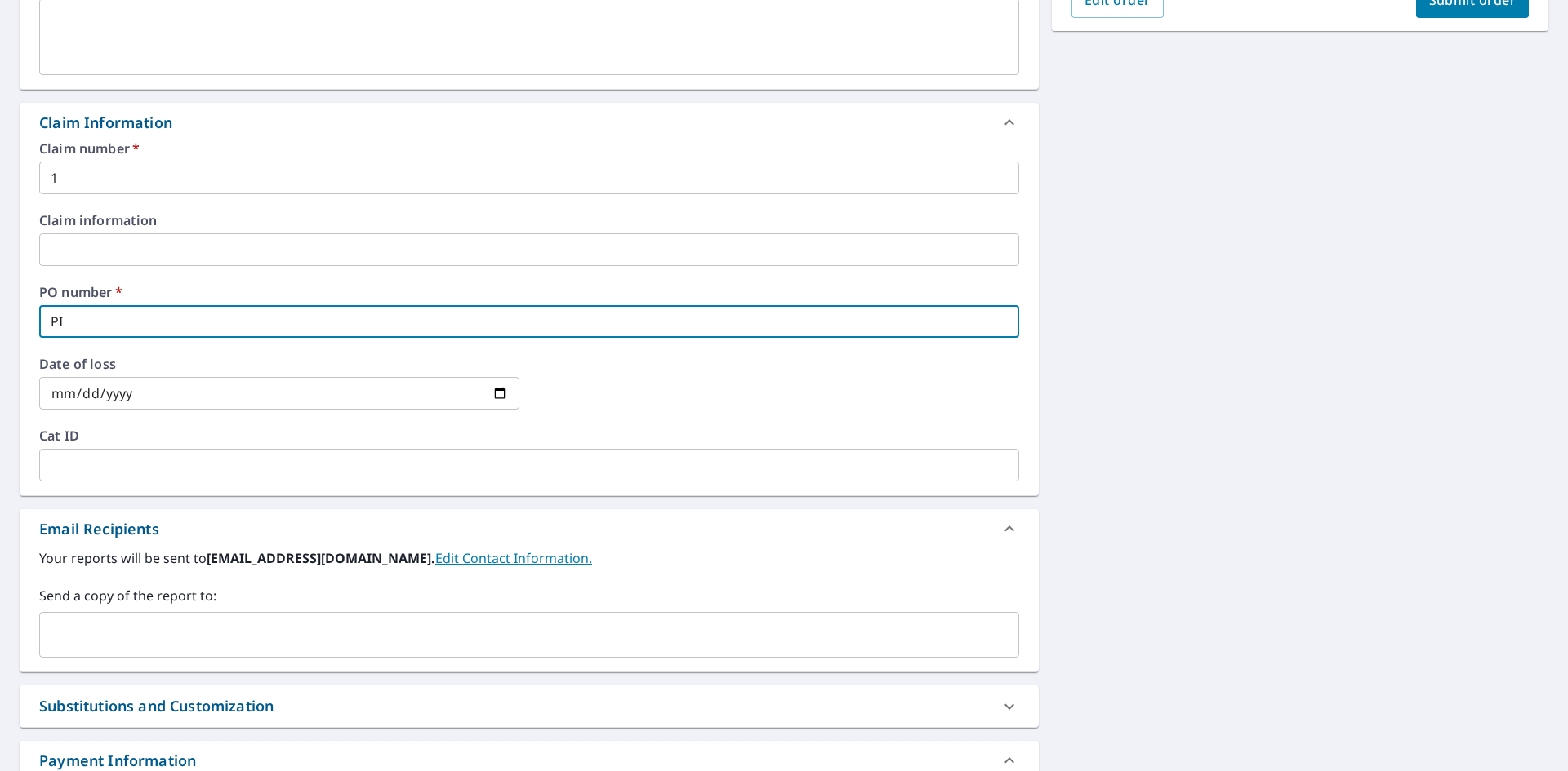
checkbox input "true"
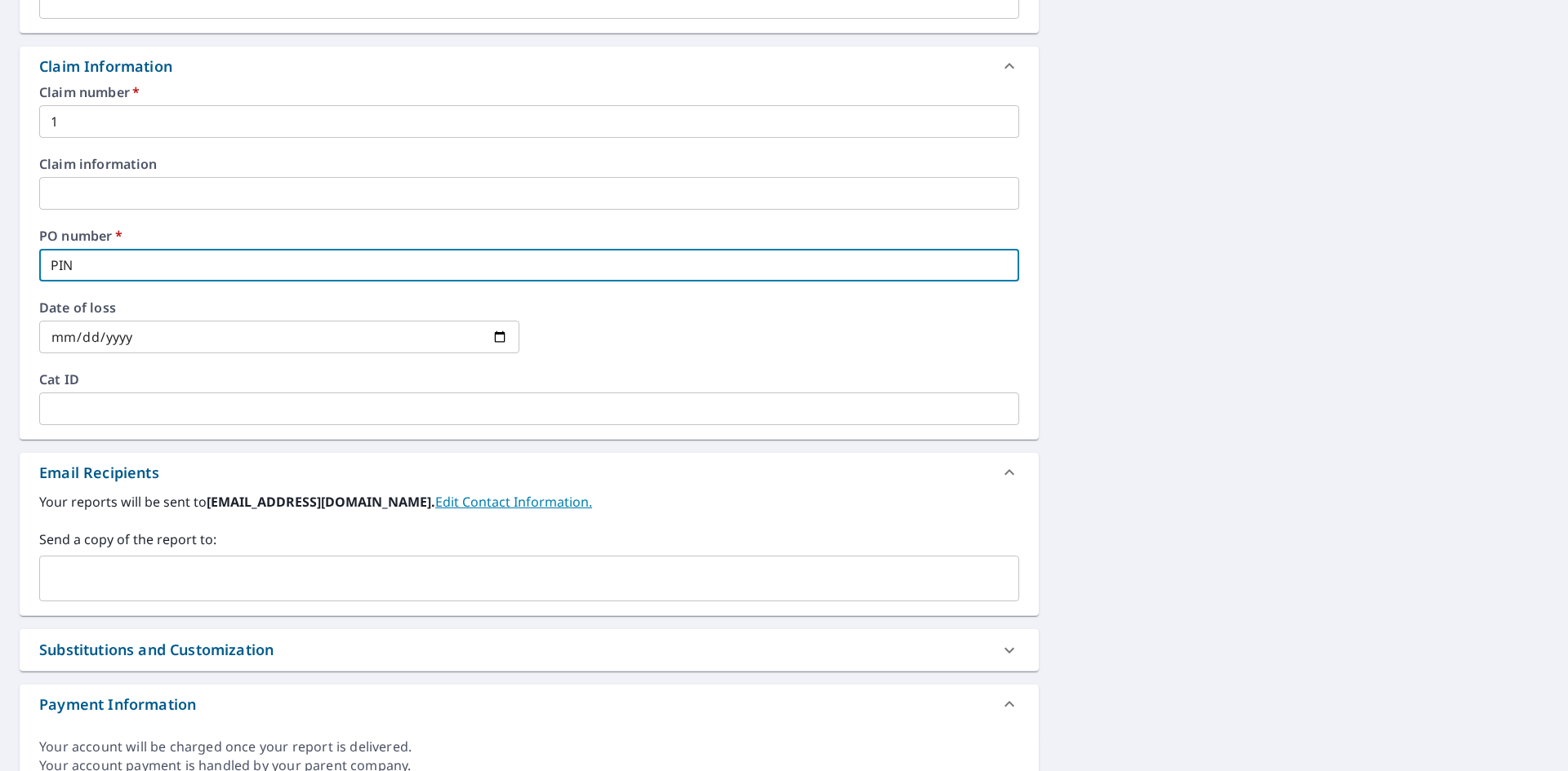
scroll to position [619, 0]
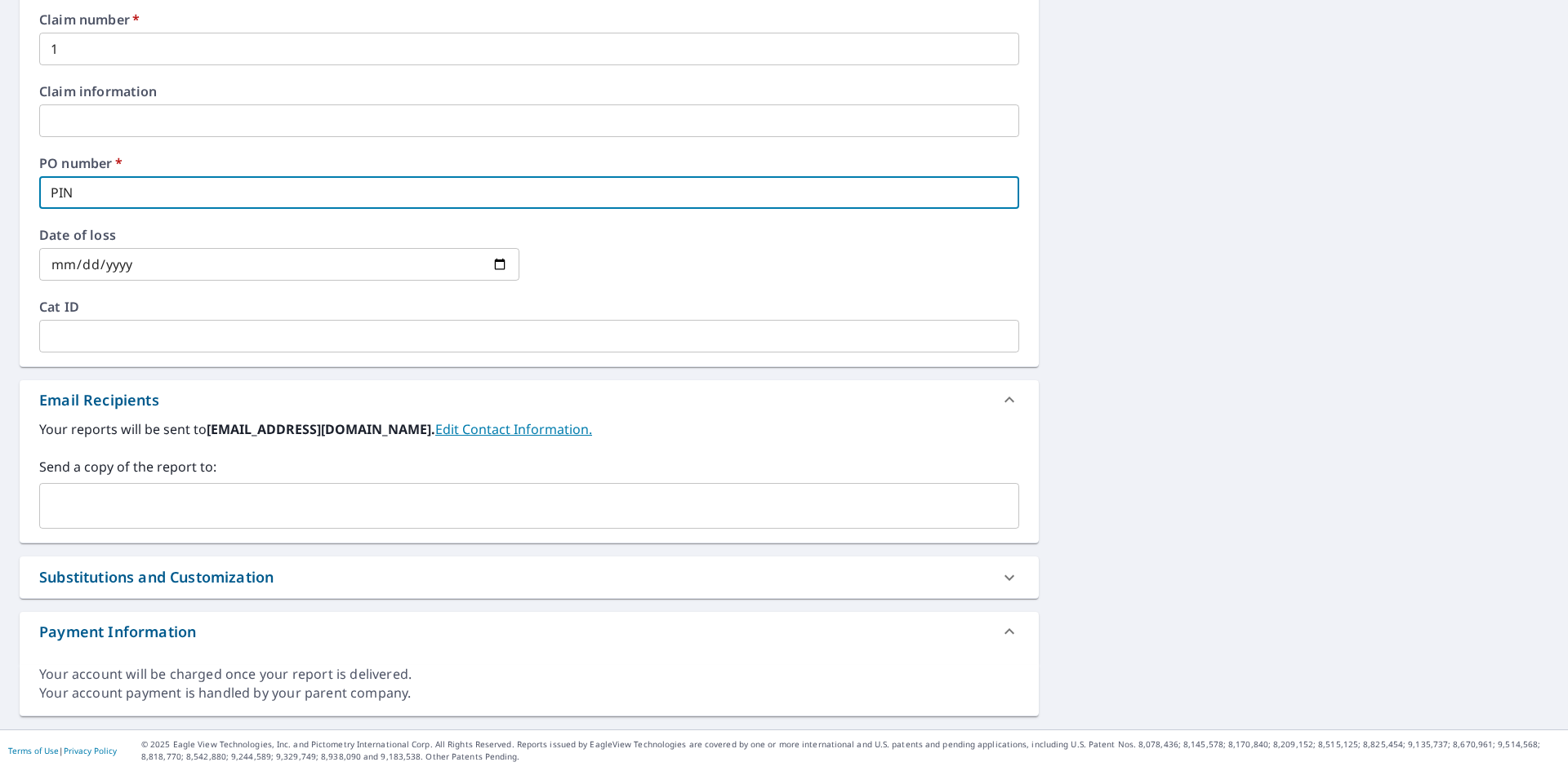
type input "PIN"
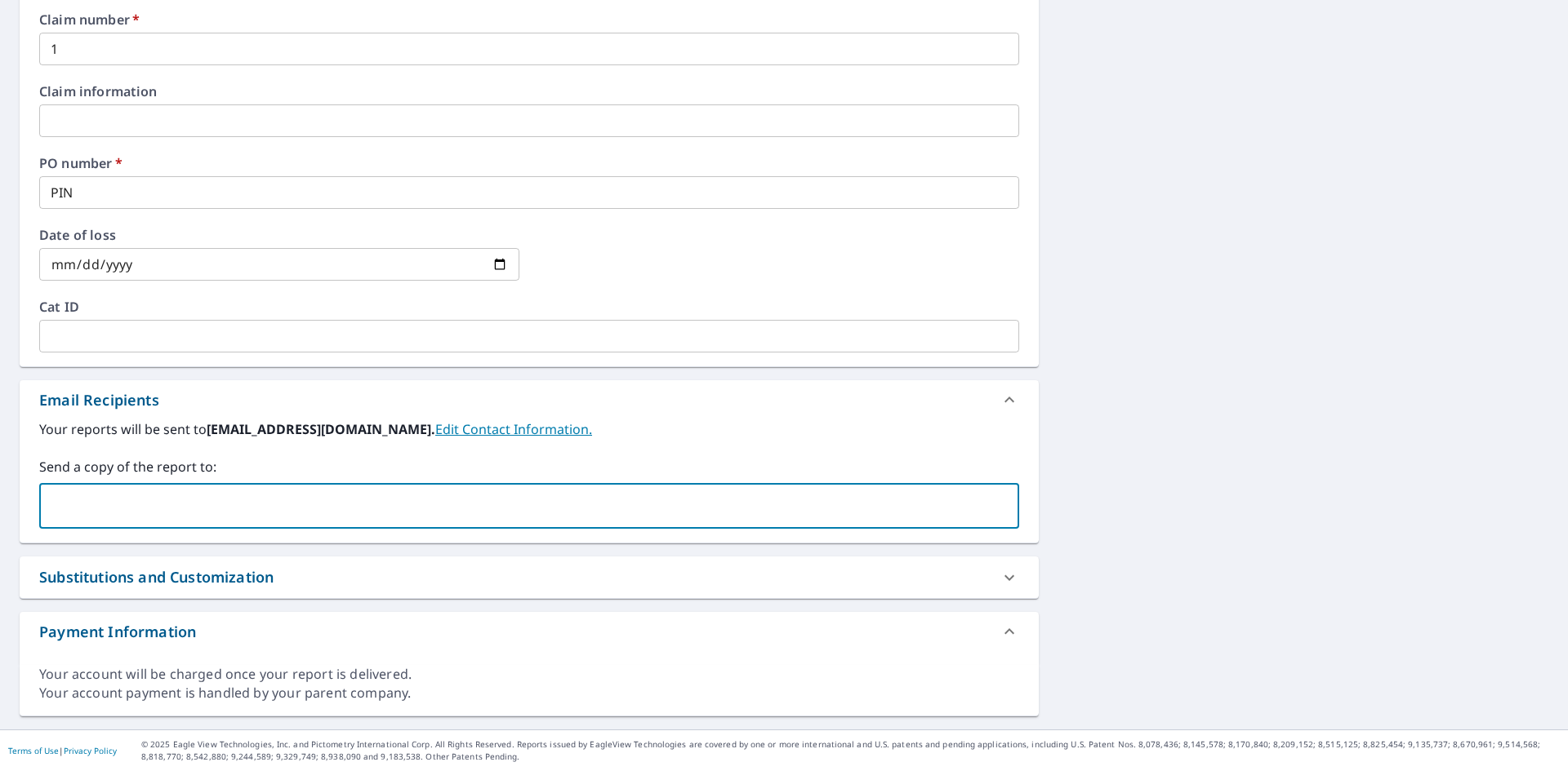
click at [72, 503] on input "text" at bounding box center [516, 505] width 941 height 31
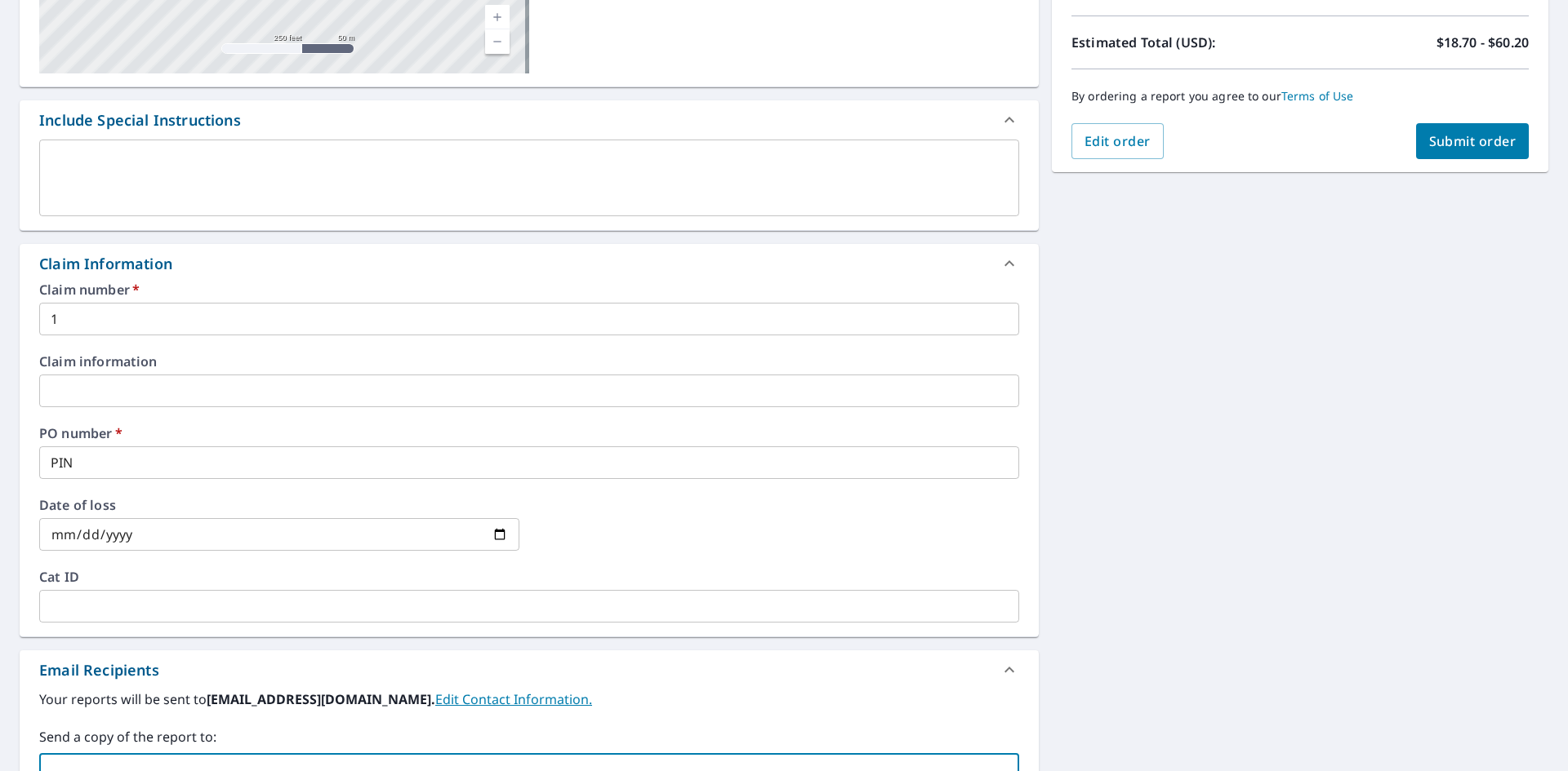
scroll to position [292, 0]
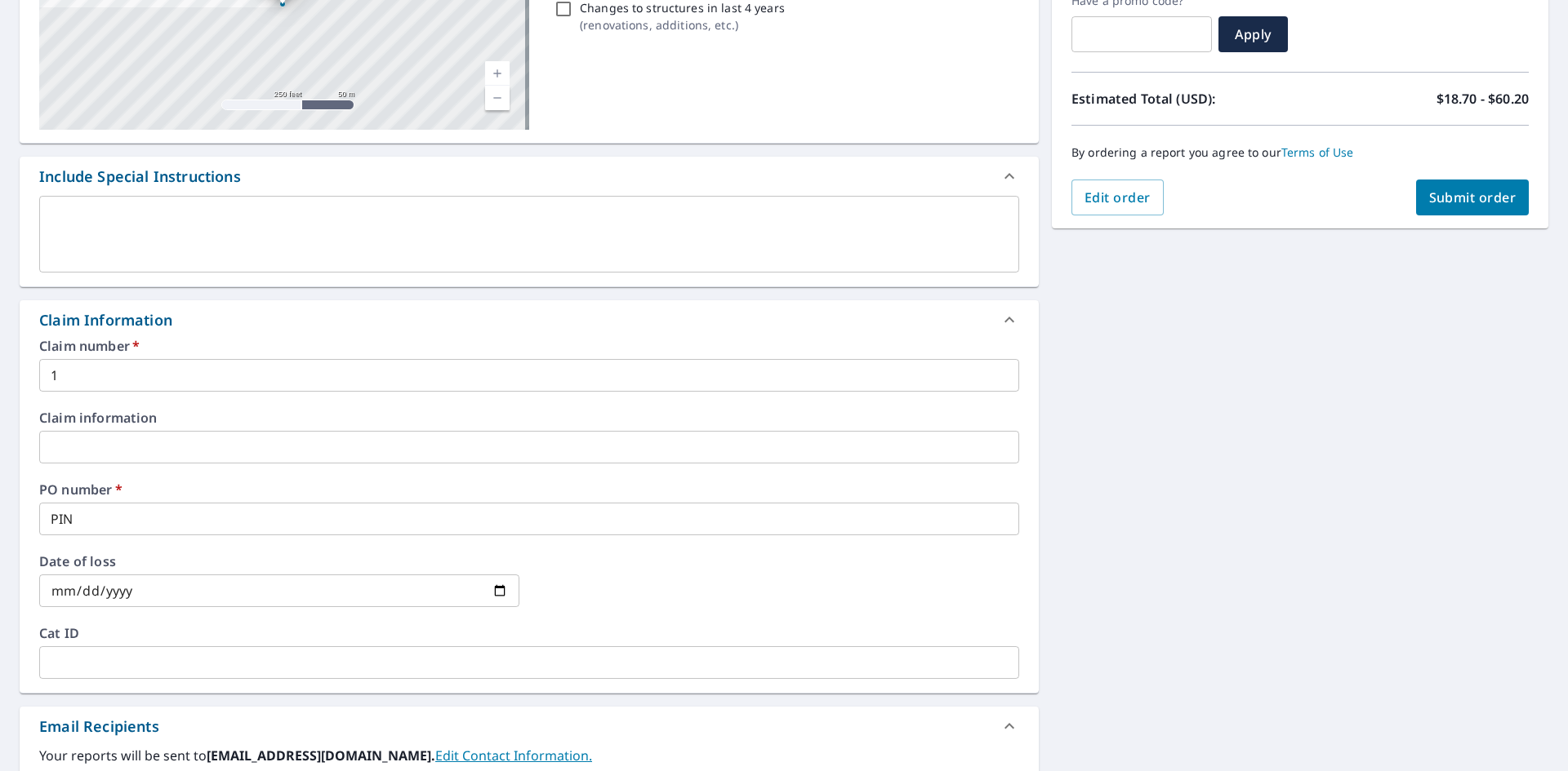
type input "[PERSON_NAME][EMAIL_ADDRESS][PERSON_NAME][DOMAIN_NAME]"
click at [1481, 198] on span "Submit order" at bounding box center [1473, 196] width 87 height 18
checkbox input "true"
